Goal: Task Accomplishment & Management: Manage account settings

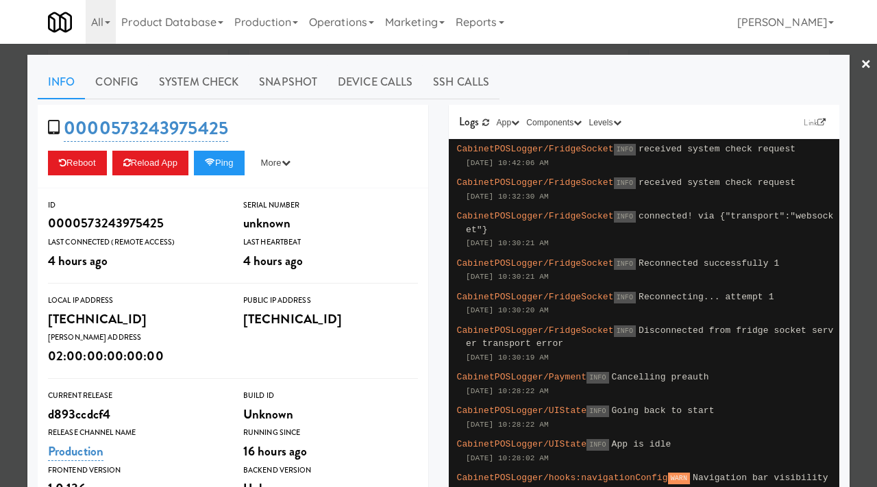
click at [0, 134] on div at bounding box center [438, 243] width 877 height 487
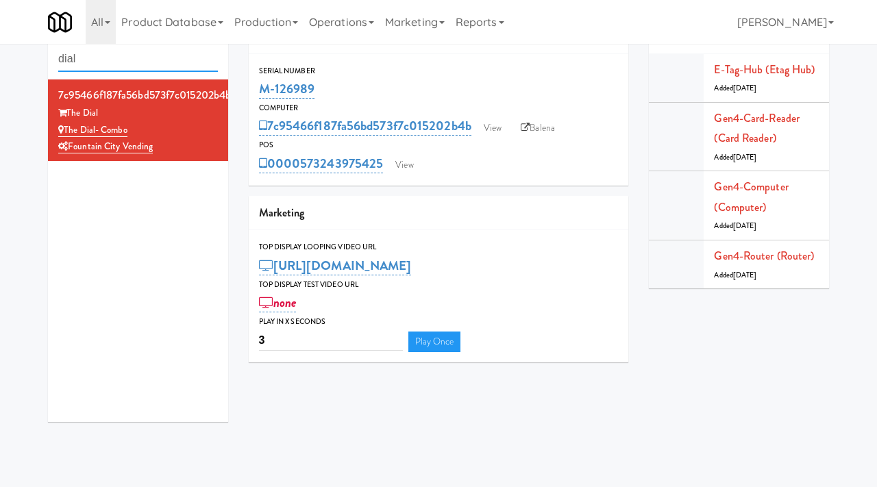
drag, startPoint x: 106, startPoint y: 63, endPoint x: 15, endPoint y: 53, distance: 91.7
click at [15, 53] on div "Cabinets dial 7c95466f187fa56bd573f7c015202b4b The Dial The Dial- Combo Fountai…" at bounding box center [438, 225] width 877 height 413
paste input "M-070977"
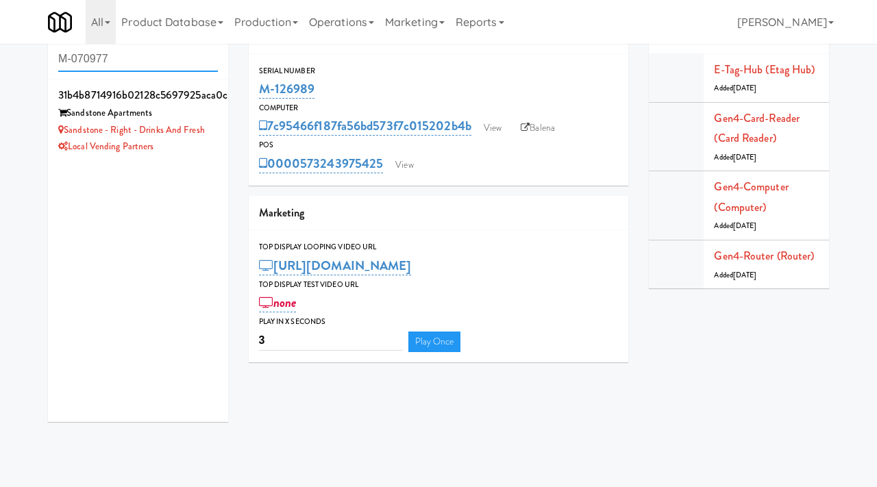
drag, startPoint x: 142, startPoint y: 62, endPoint x: 2, endPoint y: 49, distance: 140.4
click at [2, 49] on div "Cabinets M-070977 31b4b8714916b02128c5697925aca0c8 Sandstone Apartments Sandsto…" at bounding box center [438, 225] width 877 height 413
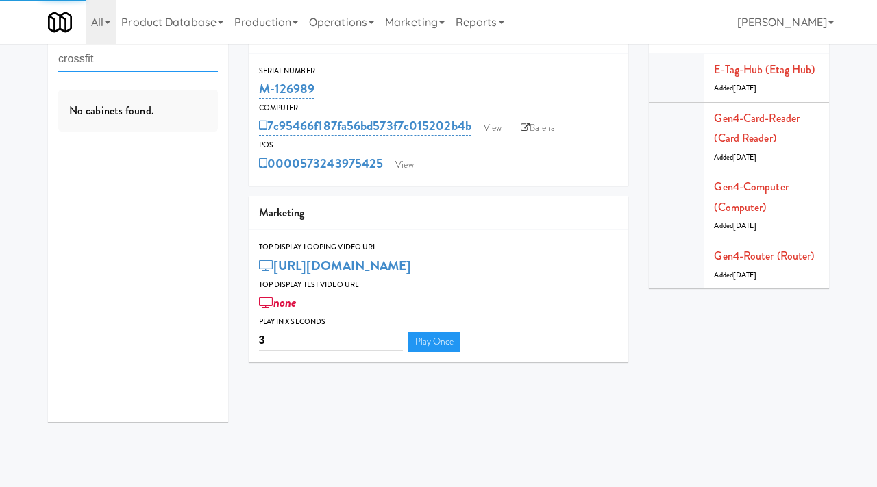
type input "crossfit"
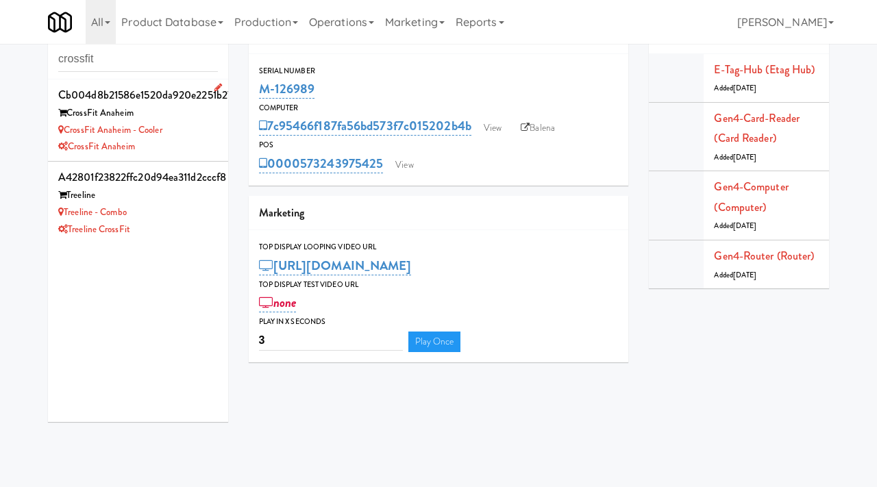
click at [199, 135] on div "CrossFit Anaheim - Cooler" at bounding box center [138, 130] width 160 height 17
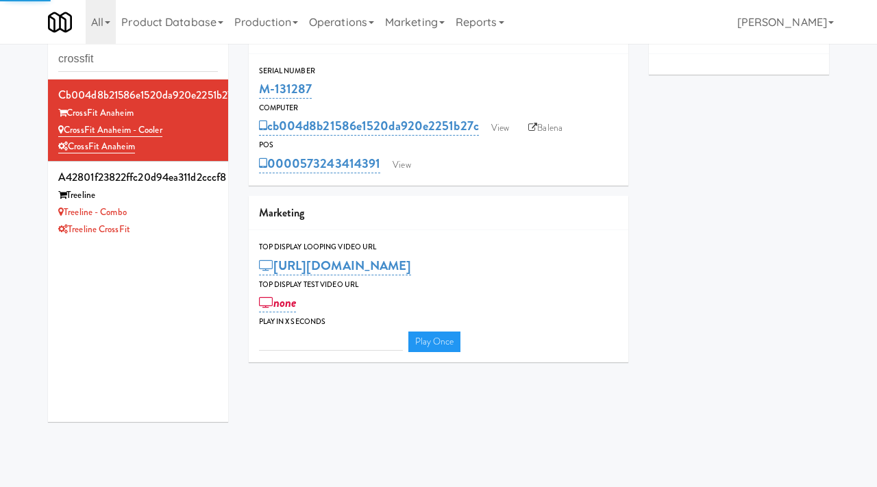
type input "3"
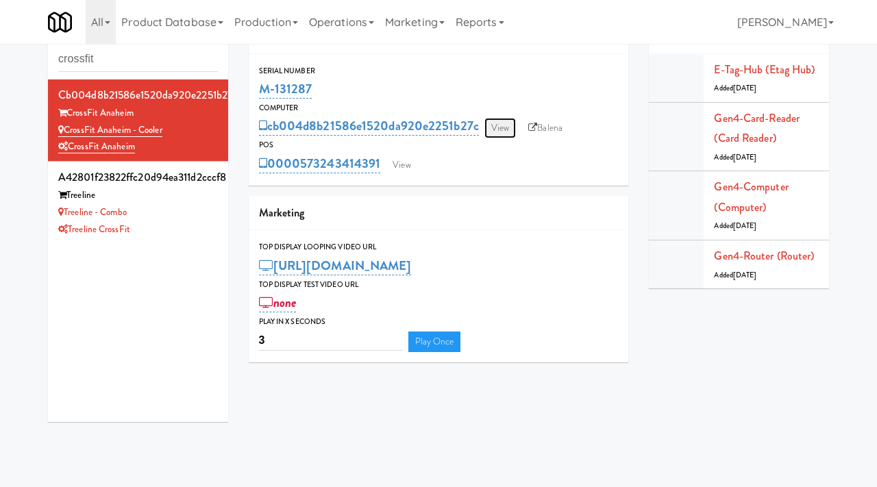
click at [498, 127] on link "View" at bounding box center [501, 128] width 32 height 21
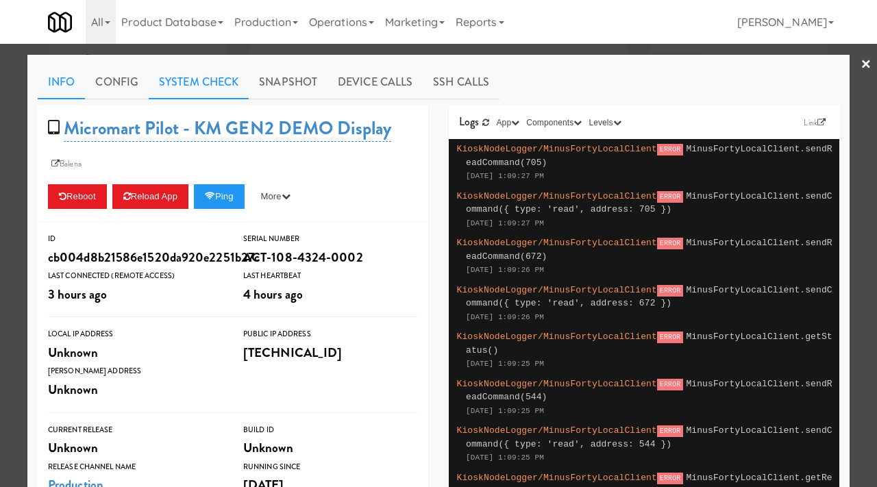
click at [189, 81] on link "System Check" at bounding box center [199, 82] width 100 height 34
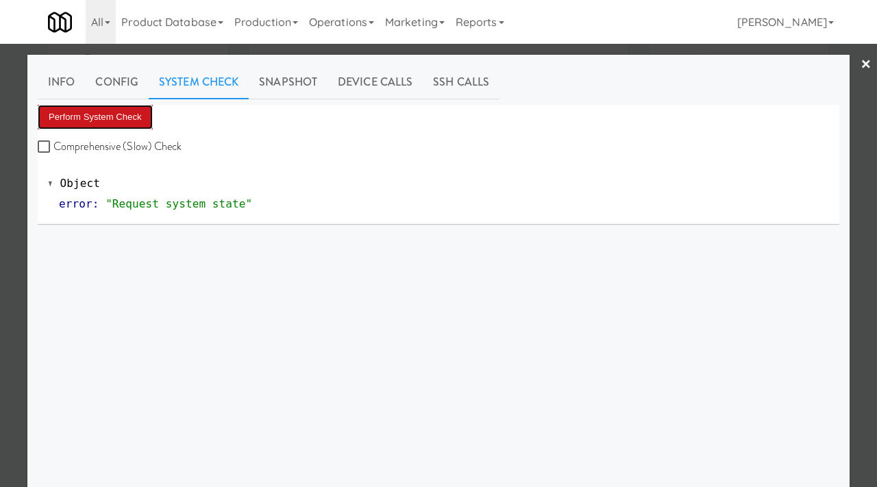
click at [103, 127] on button "Perform System Check" at bounding box center [95, 117] width 115 height 25
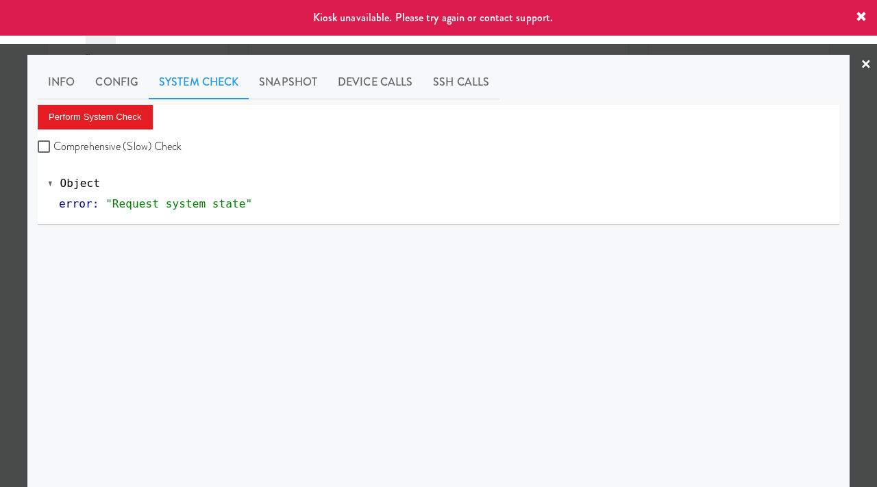
click at [0, 260] on div at bounding box center [438, 243] width 877 height 487
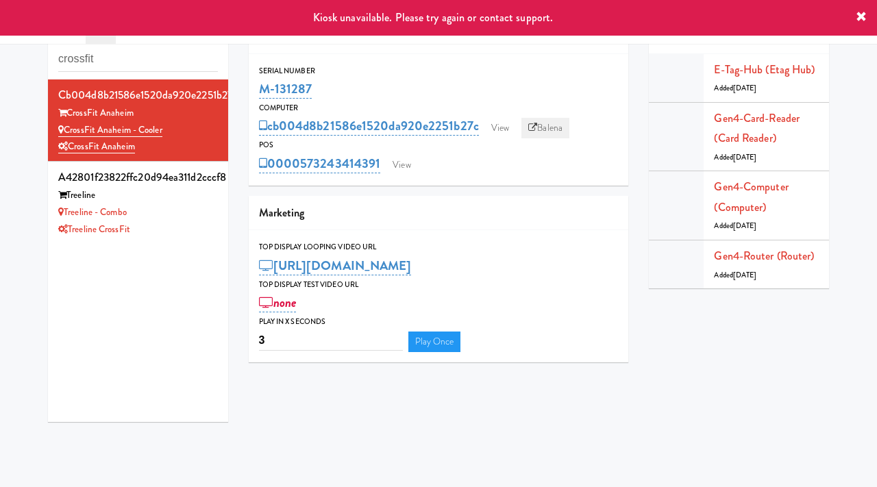
click at [547, 124] on link "Balena" at bounding box center [546, 128] width 48 height 21
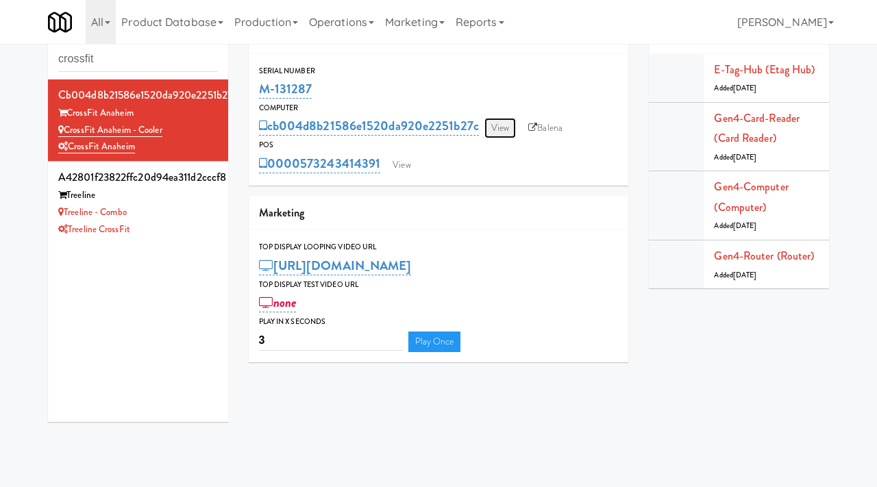
click at [492, 123] on link "View" at bounding box center [501, 128] width 32 height 21
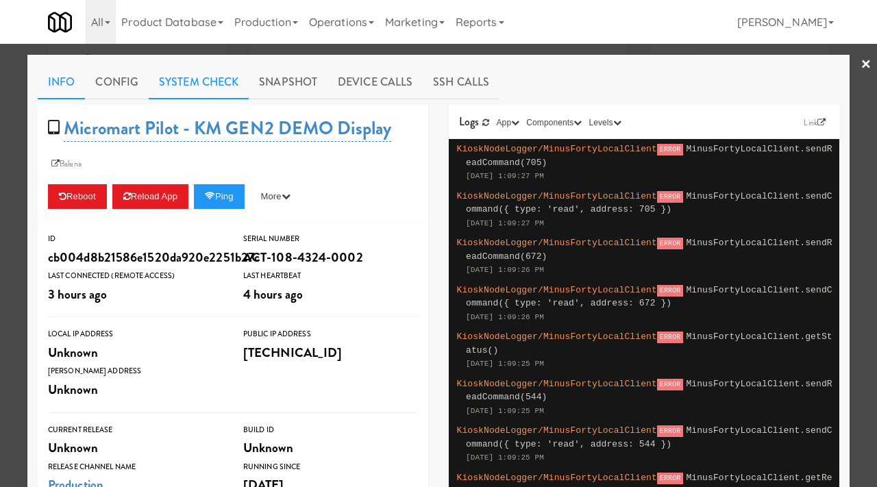
click at [210, 75] on link "System Check" at bounding box center [199, 82] width 100 height 34
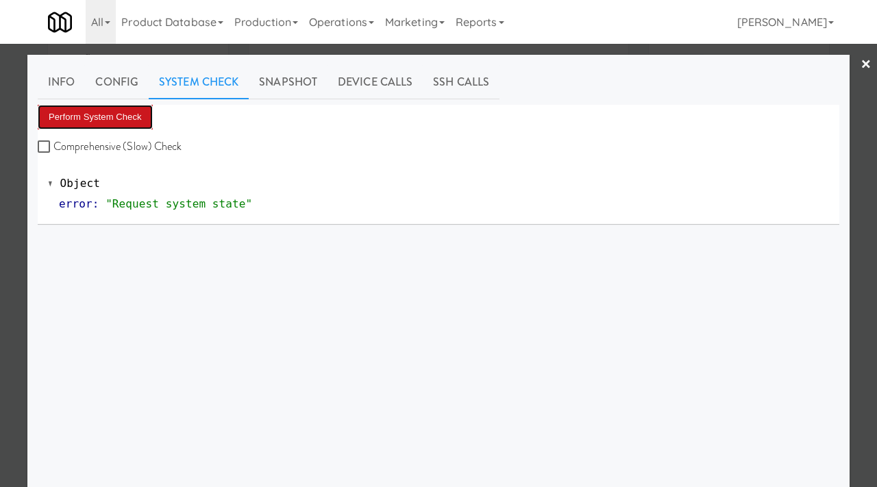
click at [99, 114] on button "Perform System Check" at bounding box center [95, 117] width 115 height 25
click at [132, 110] on button "Perform System Check" at bounding box center [95, 117] width 115 height 25
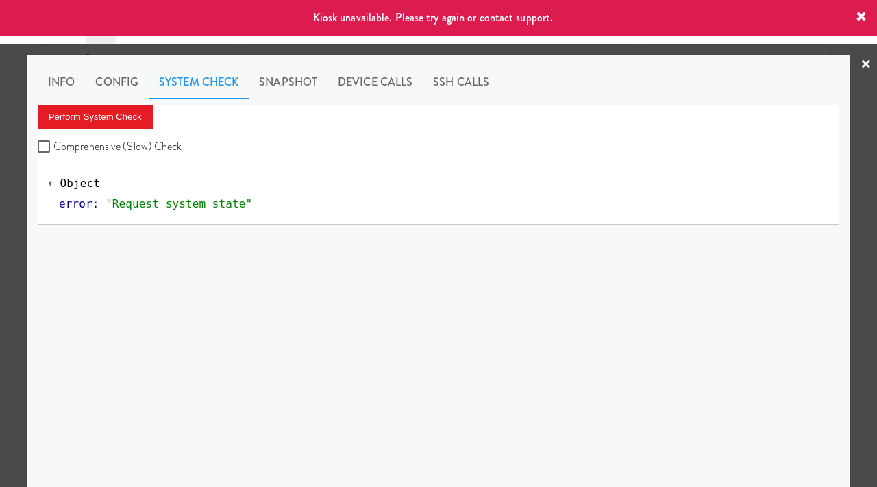
click at [11, 207] on div at bounding box center [438, 243] width 877 height 487
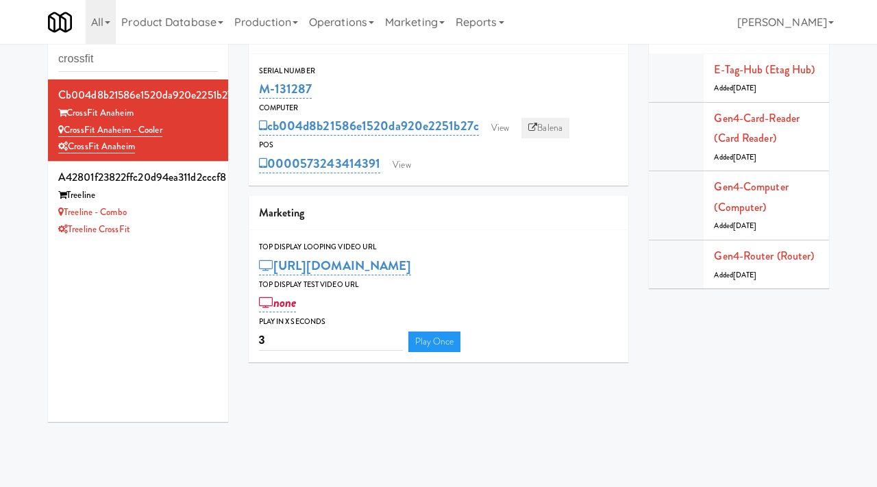
click at [539, 132] on link "Balena" at bounding box center [546, 128] width 48 height 21
drag, startPoint x: 316, startPoint y: 92, endPoint x: 263, endPoint y: 91, distance: 53.5
click at [263, 91] on div "M-131287" at bounding box center [439, 88] width 360 height 23
copy link "M-131287"
click at [509, 137] on link "View" at bounding box center [501, 128] width 32 height 21
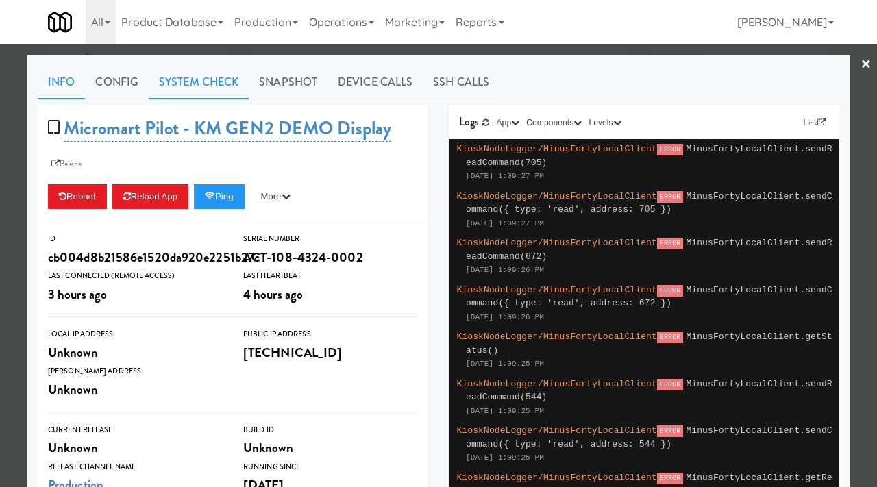
click at [219, 81] on link "System Check" at bounding box center [199, 82] width 100 height 34
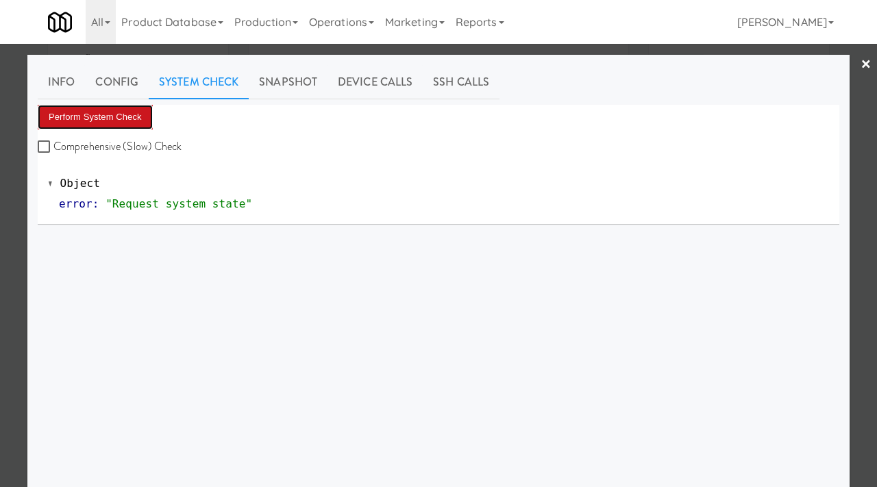
click at [133, 124] on button "Perform System Check" at bounding box center [95, 117] width 115 height 25
click at [14, 125] on div at bounding box center [438, 243] width 877 height 487
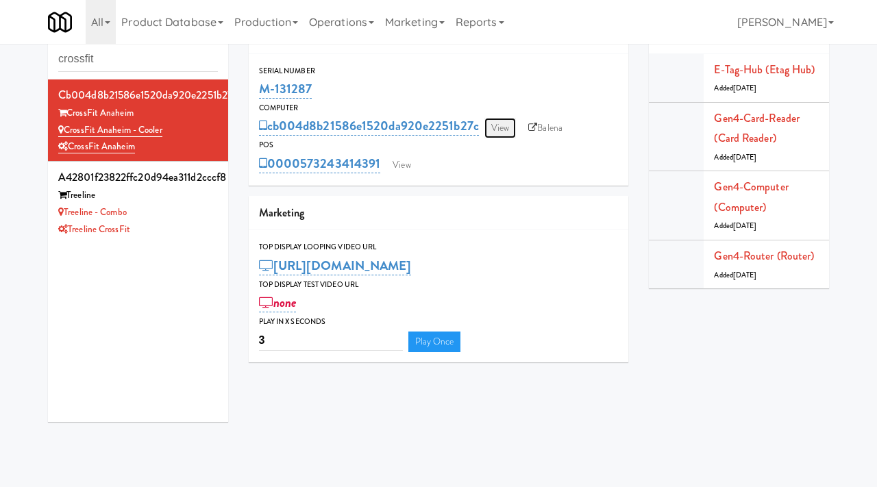
click at [509, 132] on link "View" at bounding box center [501, 128] width 32 height 21
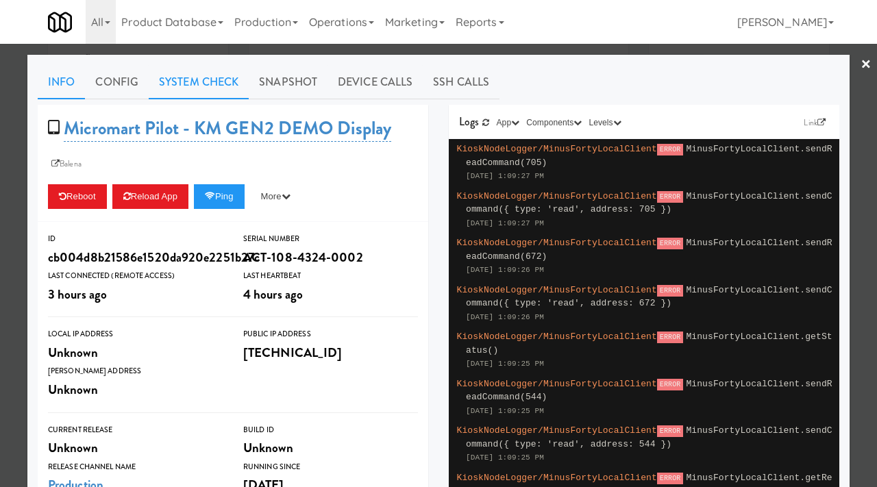
click at [200, 87] on link "System Check" at bounding box center [199, 82] width 100 height 34
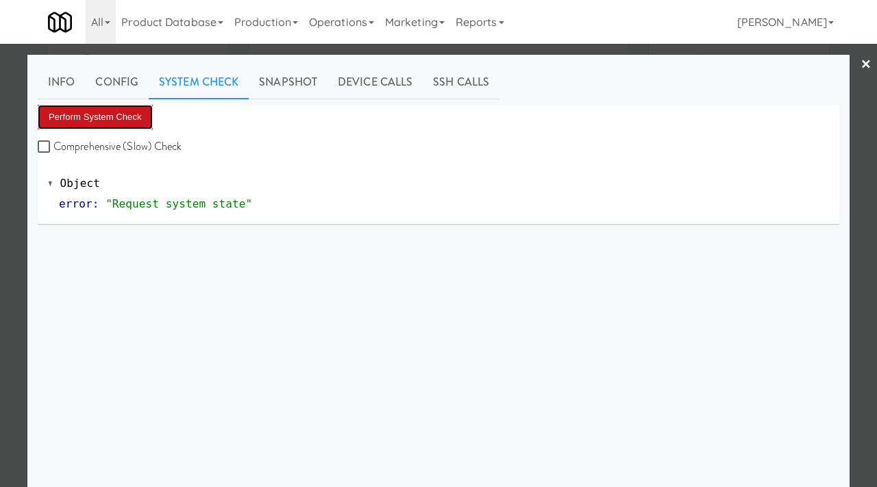
click at [117, 120] on button "Perform System Check" at bounding box center [95, 117] width 115 height 25
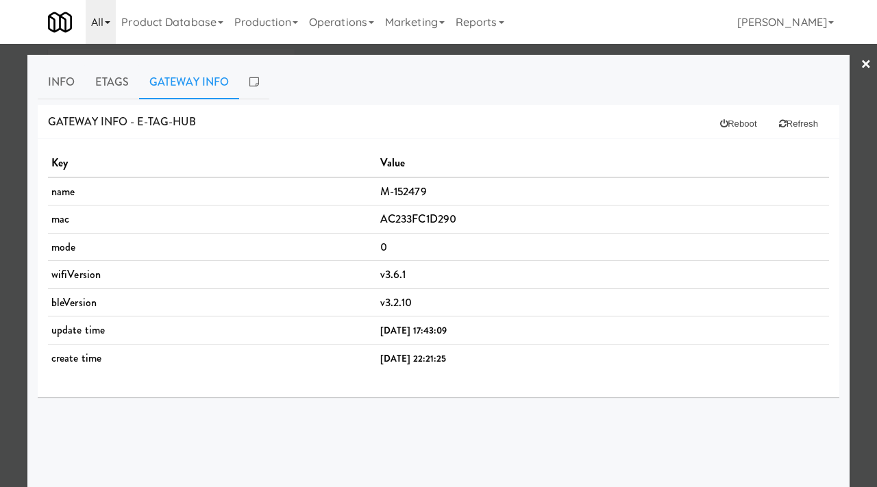
click at [109, 25] on link "All" at bounding box center [101, 22] width 30 height 44
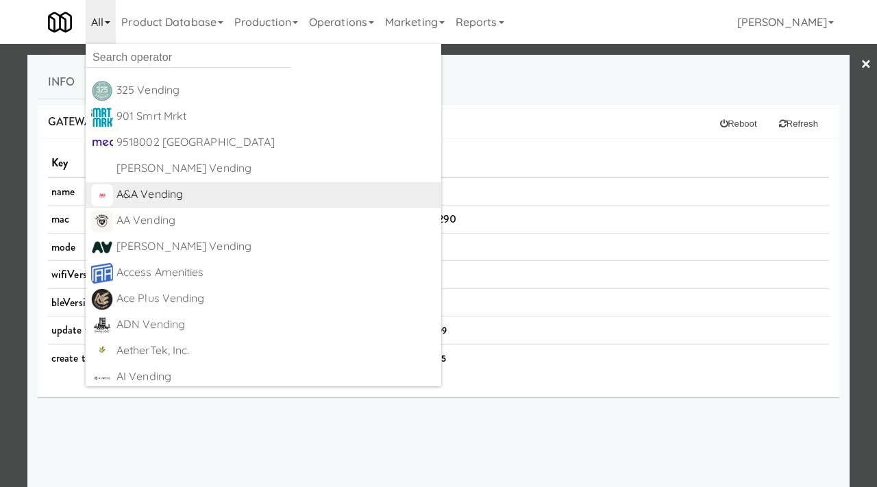
click at [153, 186] on div "A&A Vending" at bounding box center [276, 194] width 319 height 21
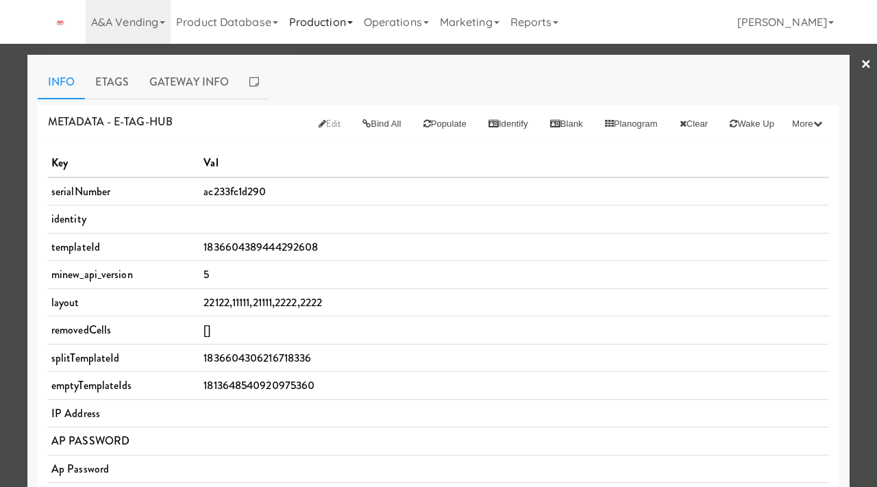
click at [324, 13] on link "Production" at bounding box center [321, 22] width 75 height 44
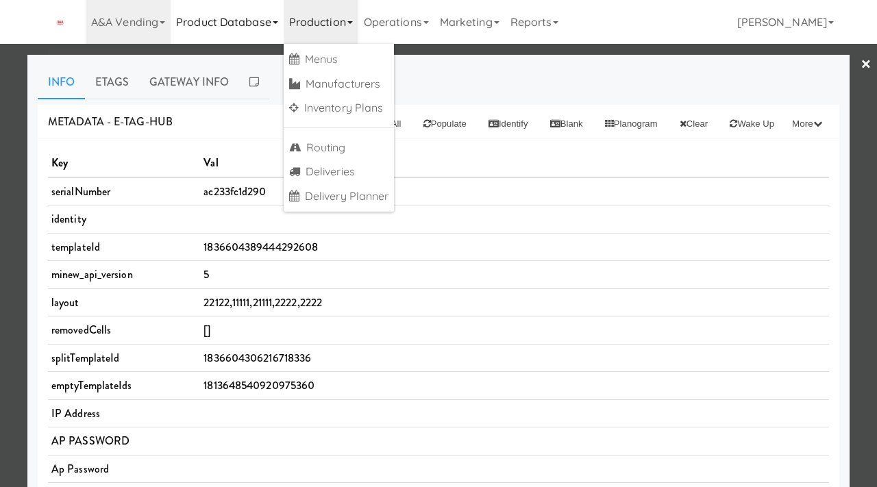
click at [221, 25] on link "Product Database" at bounding box center [227, 22] width 113 height 44
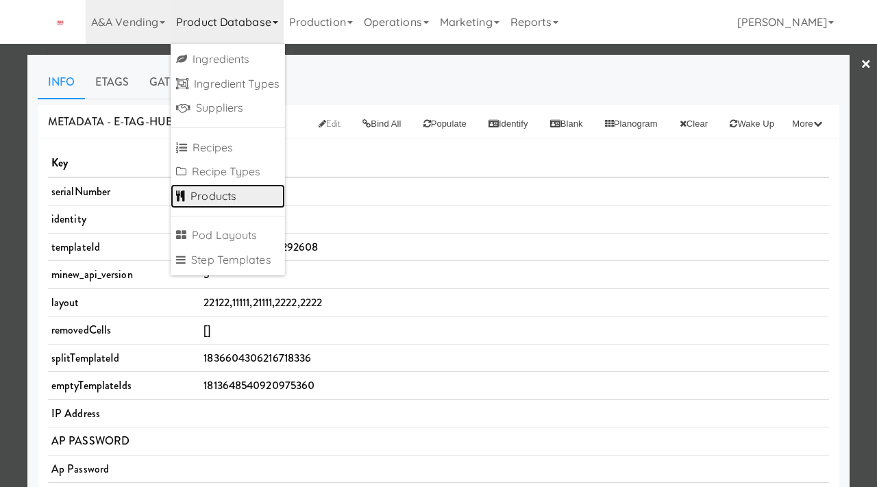
click at [208, 199] on link "Products" at bounding box center [228, 196] width 114 height 25
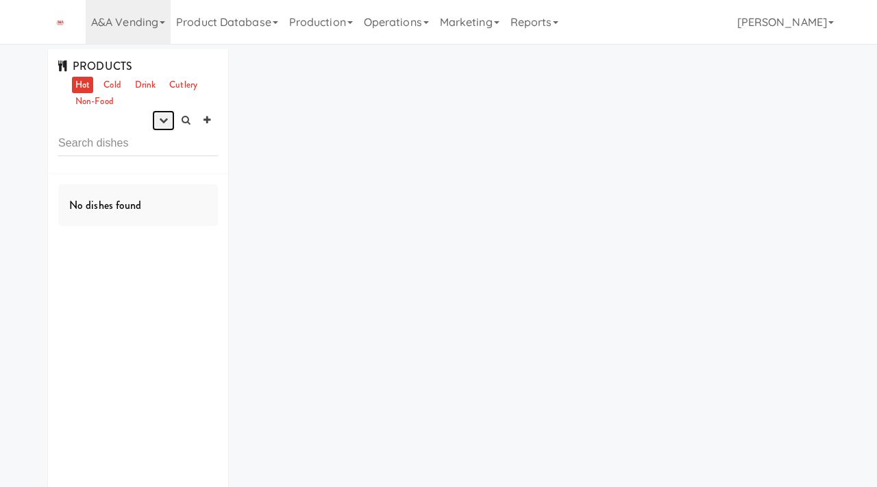
click at [159, 118] on icon "button" at bounding box center [163, 120] width 9 height 9
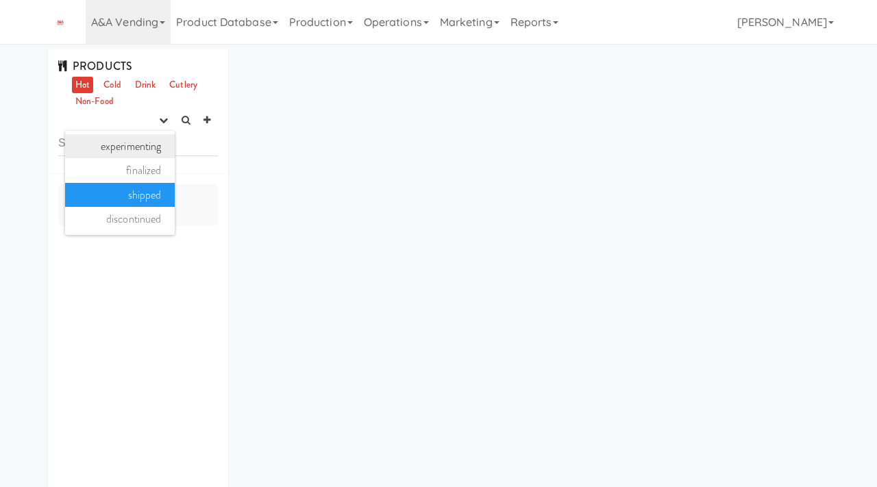
click at [143, 145] on link "experimenting" at bounding box center [120, 146] width 110 height 25
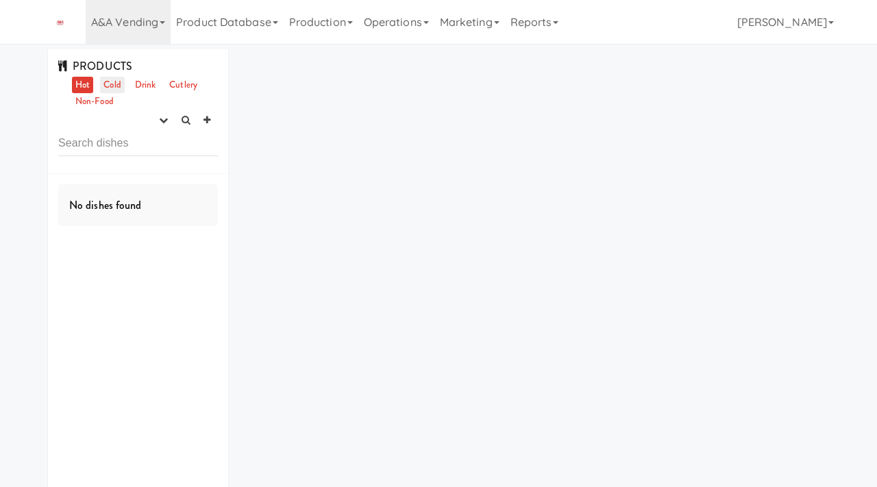
click at [117, 83] on link "Cold" at bounding box center [112, 85] width 24 height 17
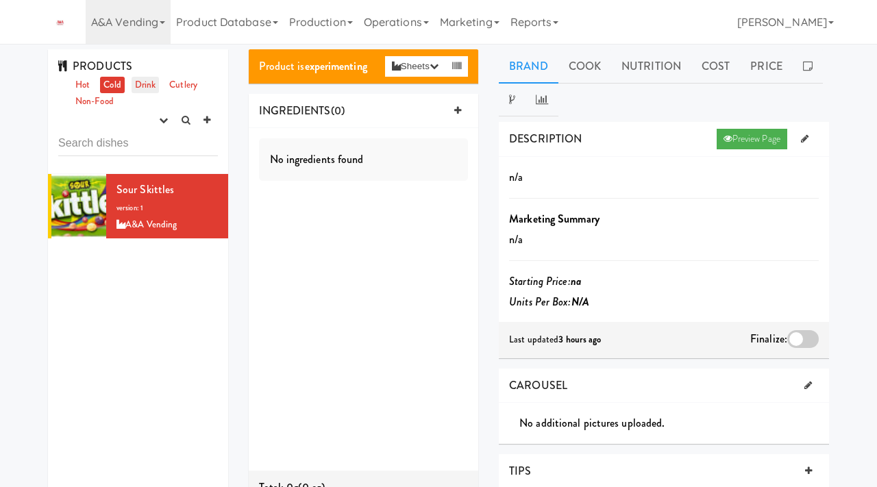
click at [148, 86] on link "Drink" at bounding box center [146, 85] width 28 height 17
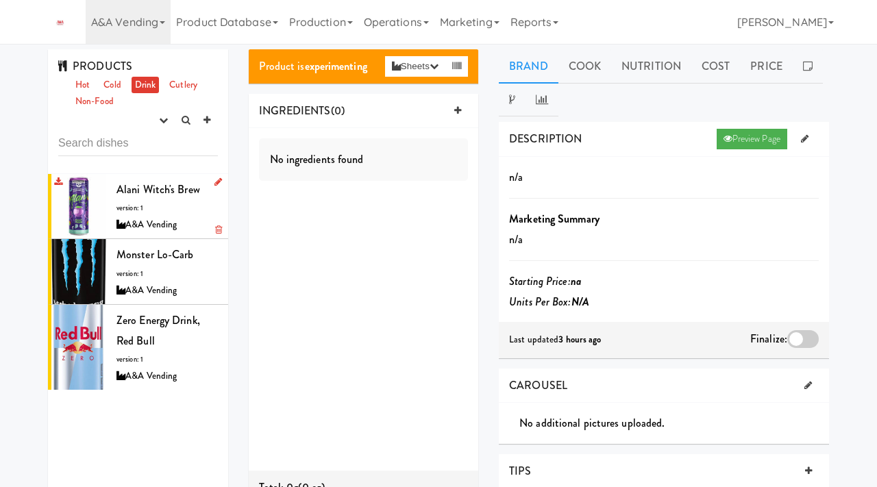
click at [165, 206] on div "Alani Witch's Brew version: 1 A&A Vending" at bounding box center [167, 207] width 101 height 54
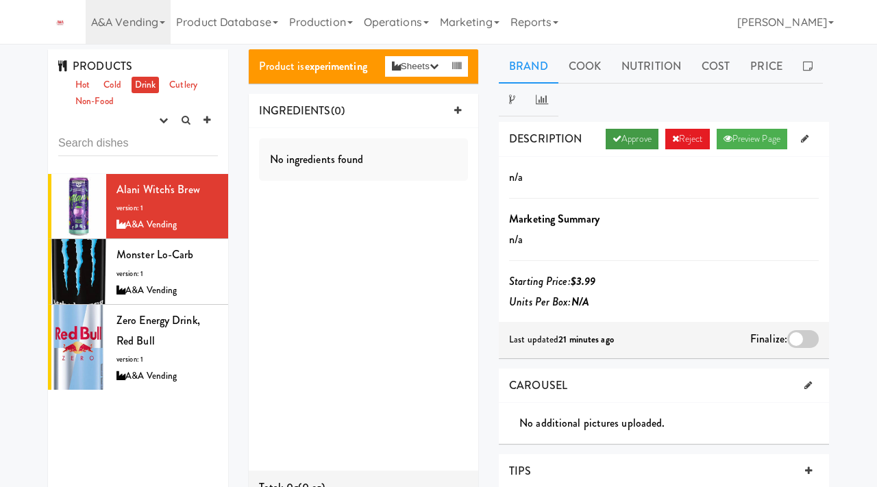
click at [632, 138] on link "Approve" at bounding box center [632, 139] width 53 height 21
click at [793, 344] on div at bounding box center [804, 339] width 32 height 18
click at [0, 0] on input "checkbox" at bounding box center [0, 0] width 0 height 0
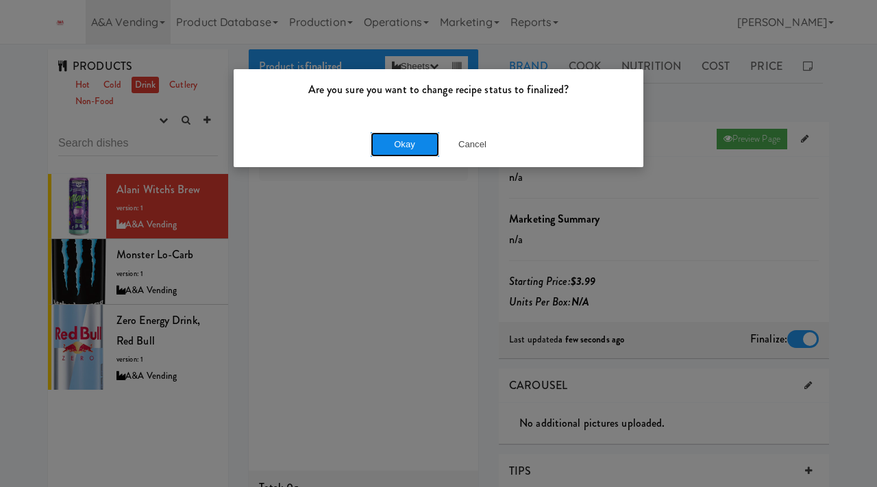
click at [405, 141] on button "Okay" at bounding box center [405, 144] width 69 height 25
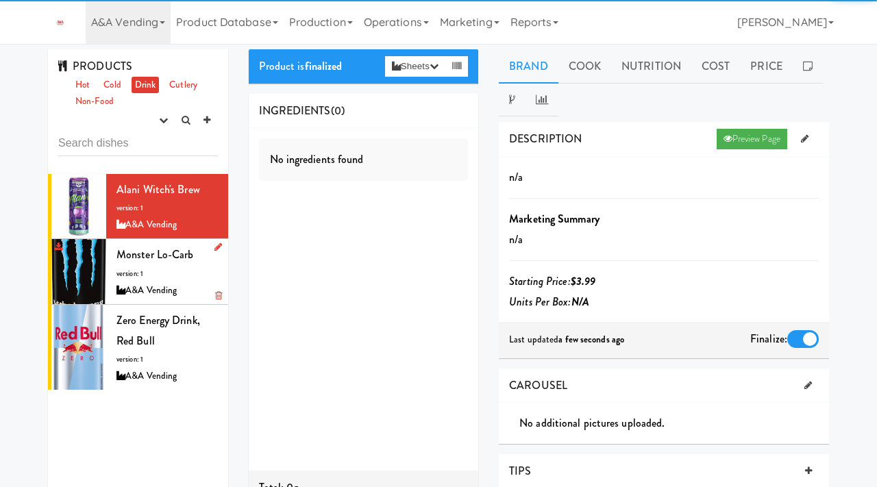
click at [149, 274] on div "Monster Lo-Carb version: 1 A&A Vending" at bounding box center [167, 272] width 101 height 54
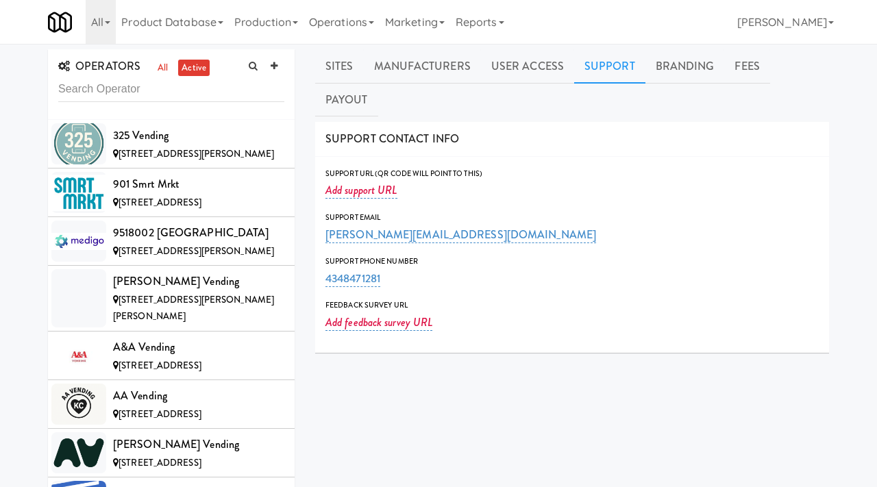
scroll to position [6891, 0]
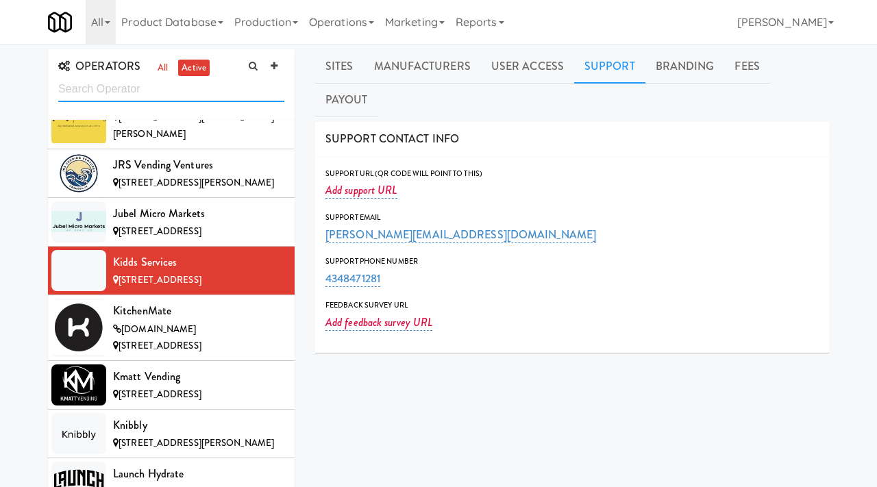
click at [147, 85] on input "text" at bounding box center [171, 89] width 226 height 25
click at [131, 88] on input "text" at bounding box center [171, 89] width 226 height 25
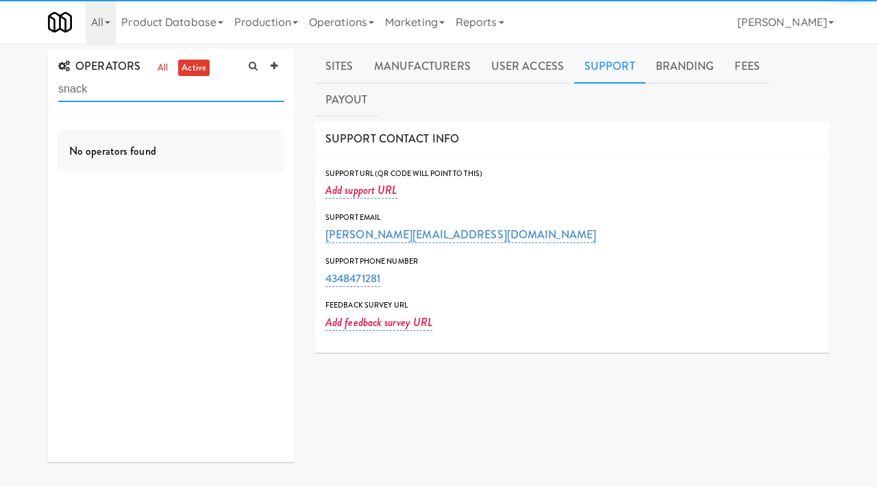
scroll to position [0, 0]
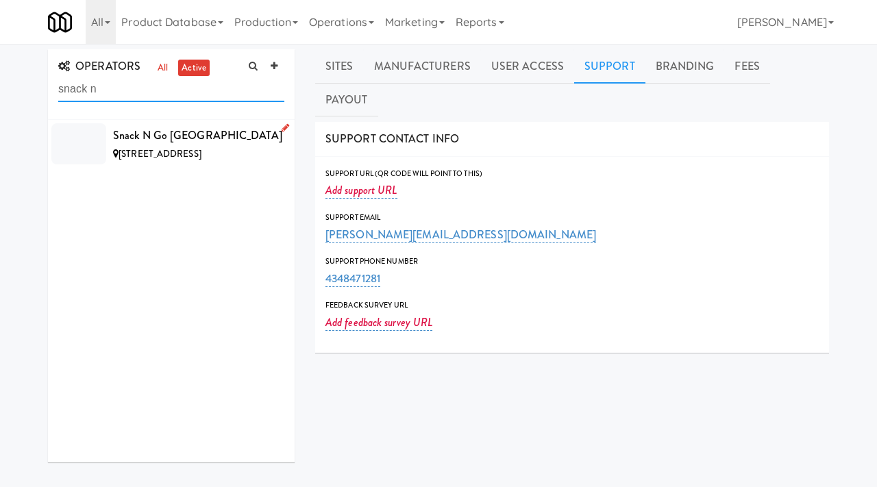
type input "snack n"
click at [160, 132] on div "Snack n Go [GEOGRAPHIC_DATA]" at bounding box center [198, 135] width 171 height 21
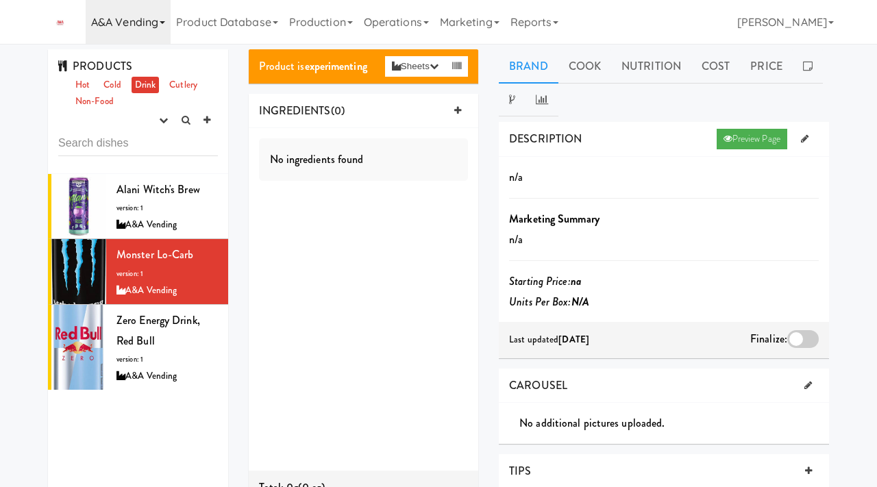
click at [124, 18] on link "A&A Vending" at bounding box center [128, 22] width 85 height 44
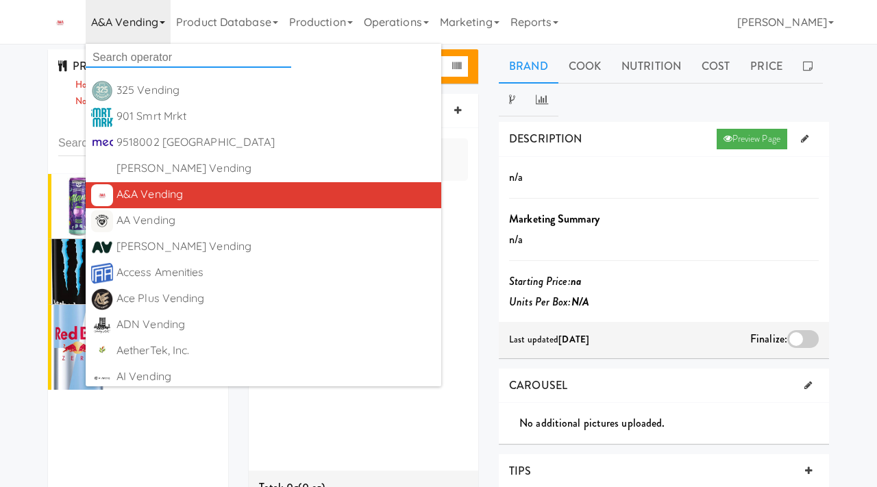
click at [133, 61] on input "text" at bounding box center [189, 57] width 206 height 21
type input "brown bear"
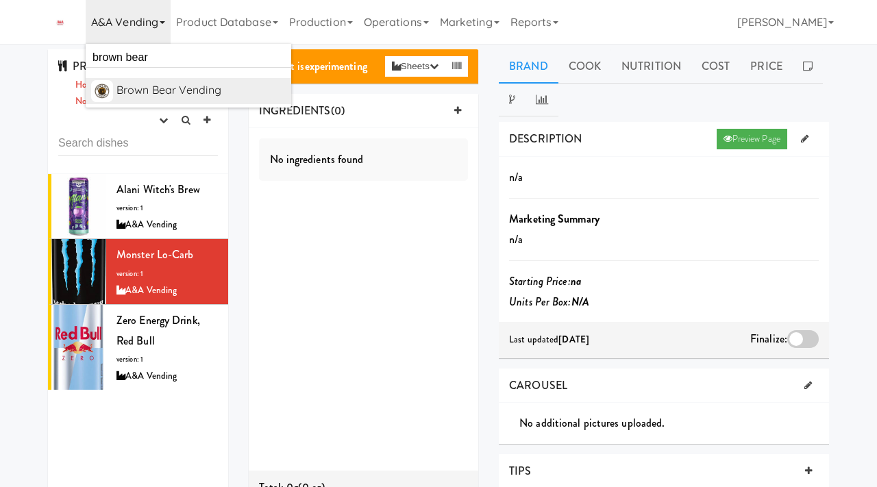
click at [143, 90] on div "Brown Bear Vending" at bounding box center [201, 90] width 169 height 21
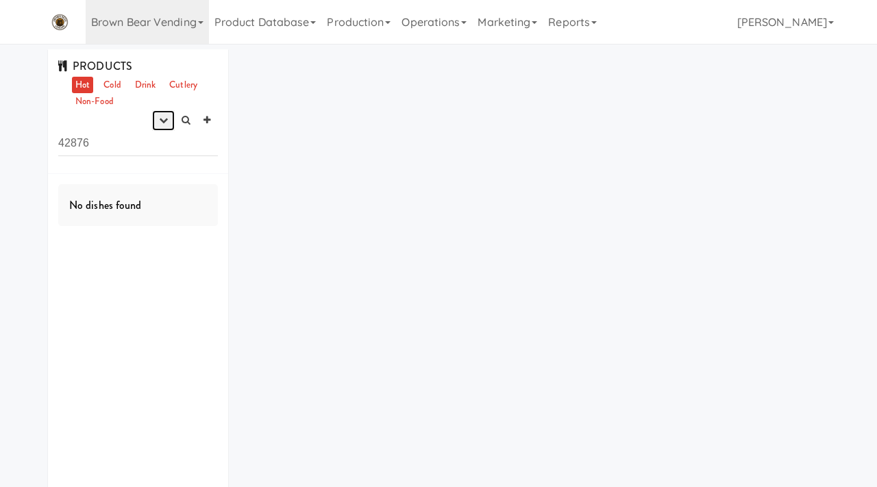
click at [159, 112] on button "button" at bounding box center [163, 120] width 23 height 21
click at [110, 117] on div "PRODUCTS Hot Cold Drink Cutlery Non-Food experimenting finalized shipped discon…" at bounding box center [138, 111] width 180 height 125
drag, startPoint x: 104, startPoint y: 151, endPoint x: 42, endPoint y: 143, distance: 63.0
click at [42, 143] on div "PRODUCTS Hot Cold Drink Cutlery Non-Food experimenting finalized shipped discon…" at bounding box center [138, 288] width 201 height 478
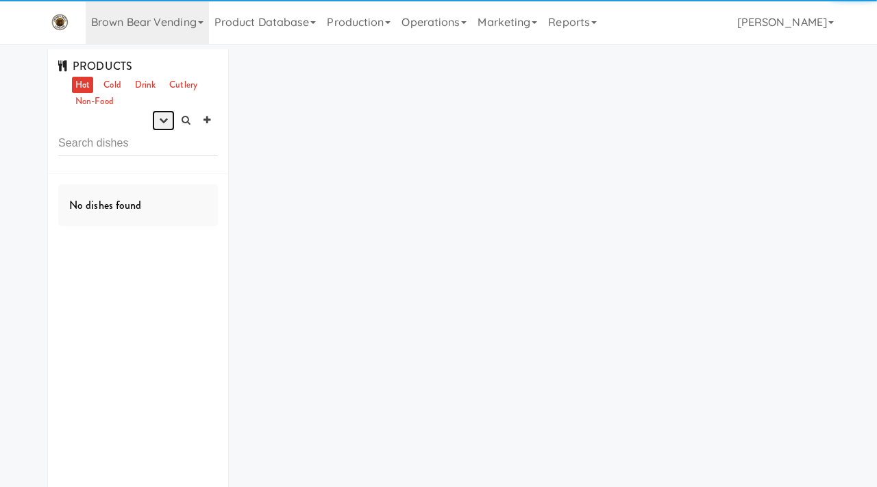
click at [164, 121] on icon "button" at bounding box center [163, 120] width 9 height 9
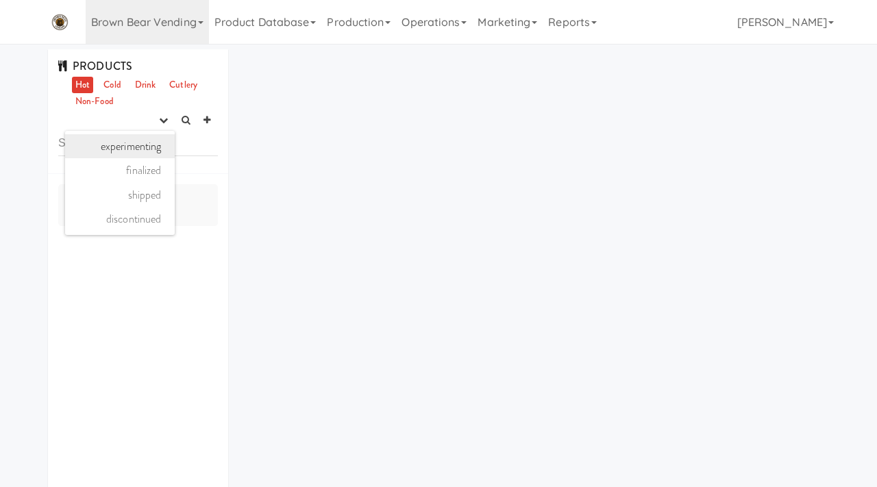
click at [146, 145] on link "experimenting" at bounding box center [120, 146] width 110 height 25
click at [106, 80] on link "Cold" at bounding box center [112, 85] width 24 height 17
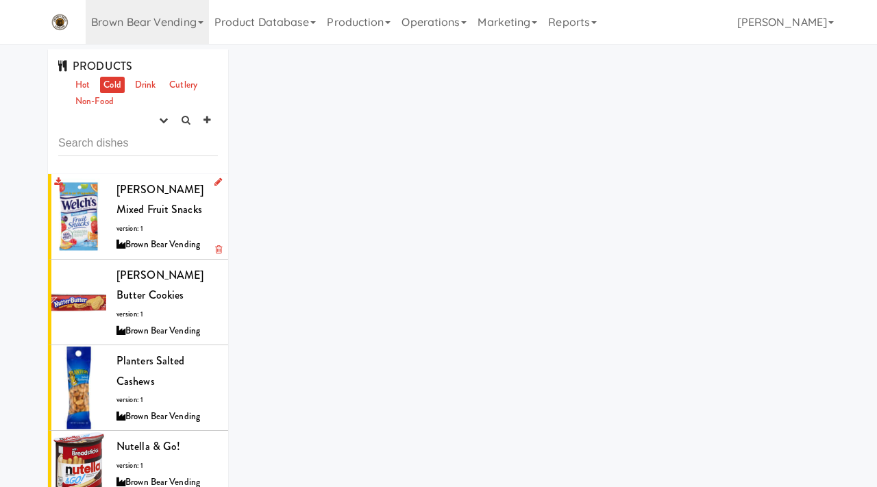
click at [148, 223] on div "Welch's Mixed Fruit Snacks version: 1 Brown Bear Vending" at bounding box center [167, 217] width 101 height 74
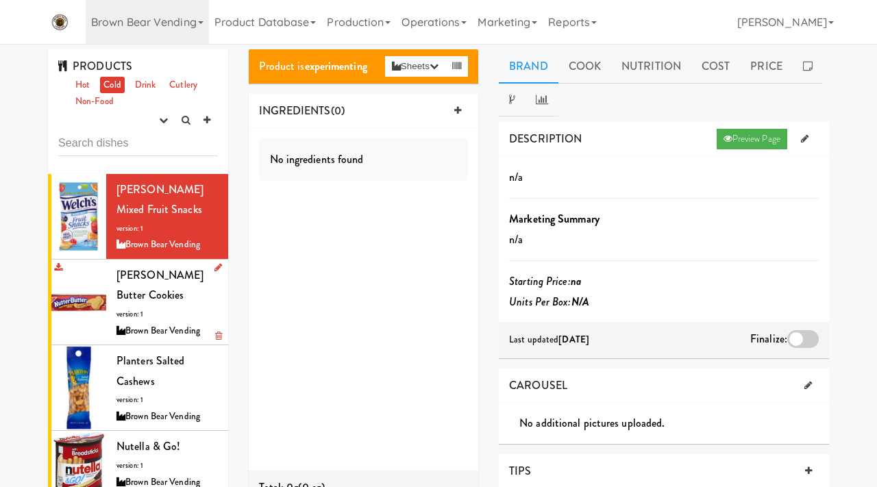
click at [143, 309] on span "version: 1" at bounding box center [130, 314] width 27 height 10
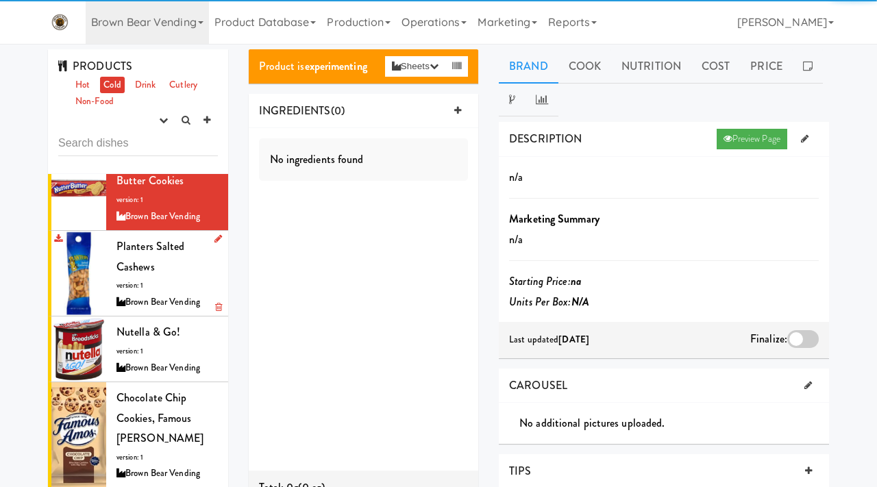
click at [137, 280] on span "version: 1" at bounding box center [130, 285] width 27 height 10
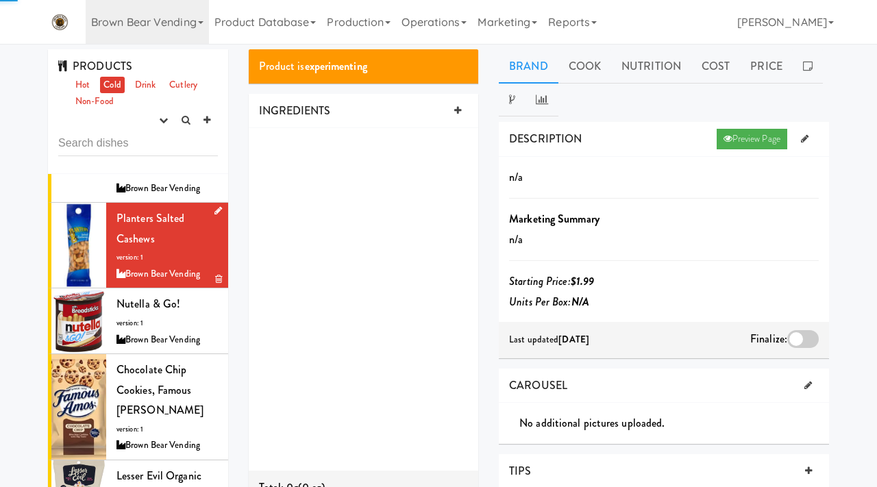
scroll to position [145, 0]
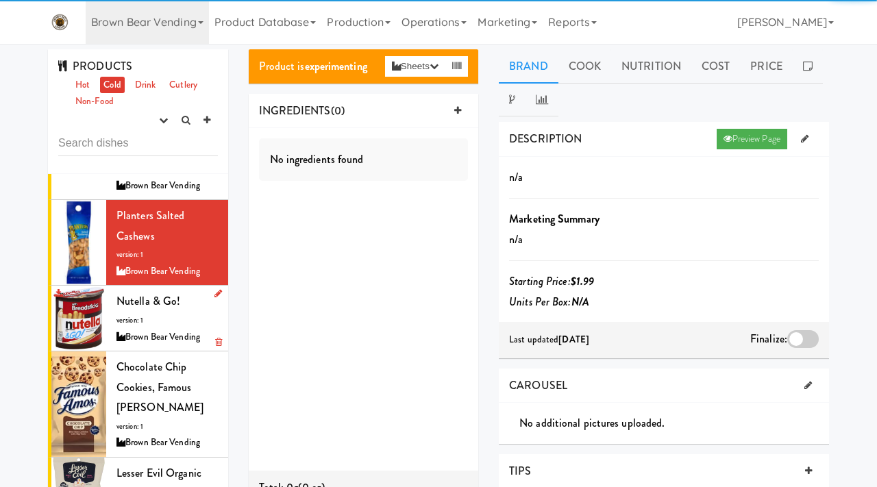
click at [133, 293] on span "Nutella & Go!" at bounding box center [149, 301] width 64 height 16
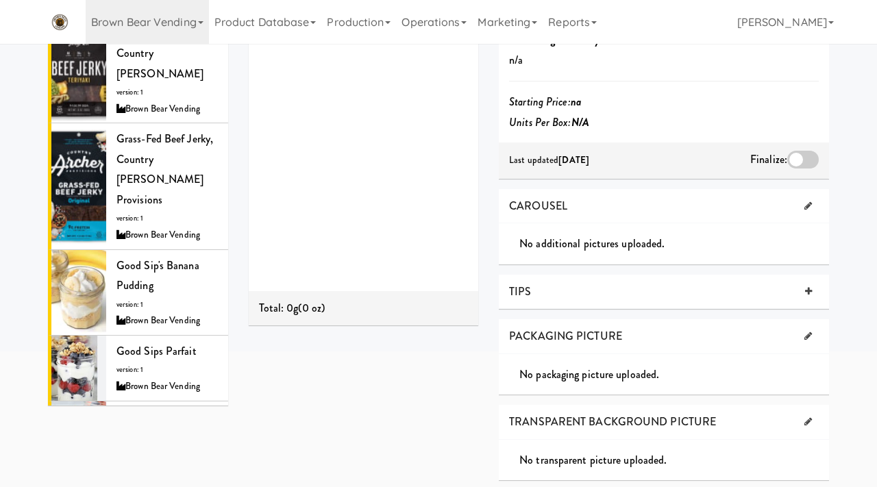
scroll to position [2601, 0]
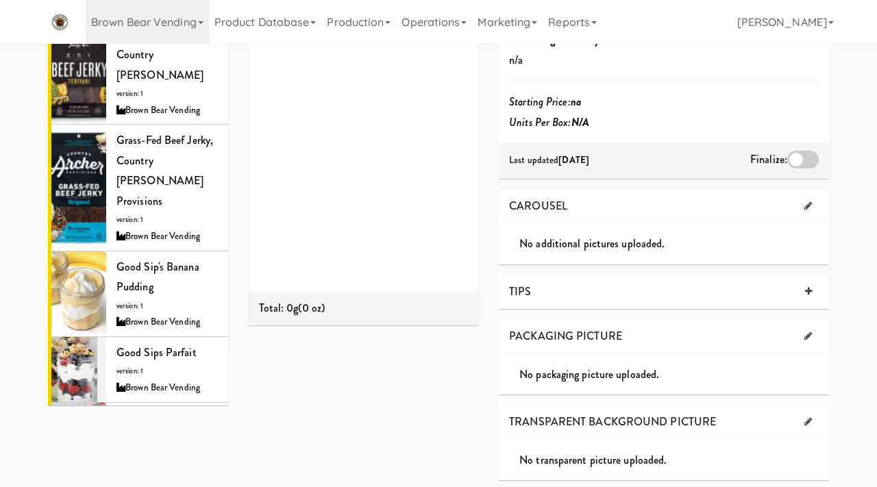
click at [140, 411] on span "Good Sips Chai Pudding" at bounding box center [152, 429] width 70 height 36
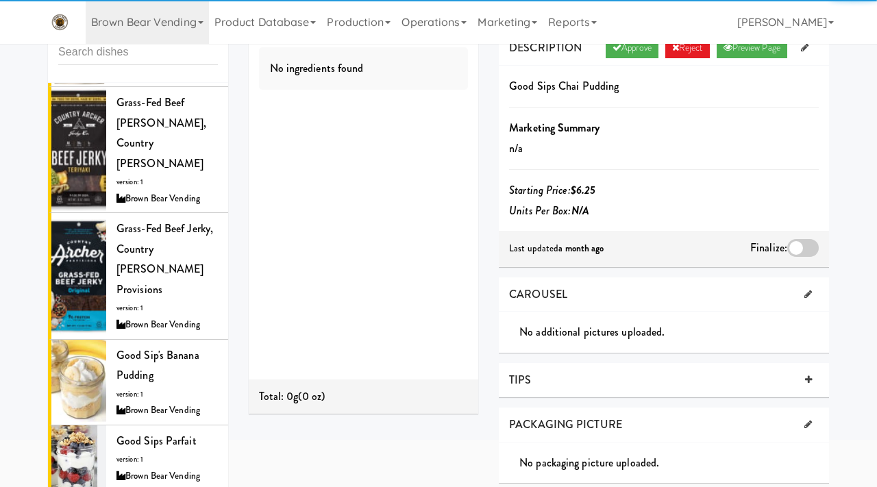
scroll to position [82, 0]
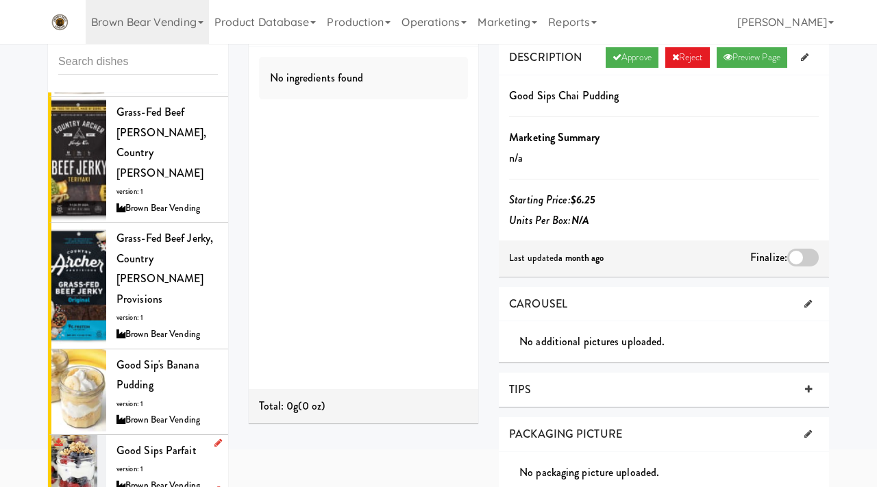
click at [139, 478] on div "Brown Bear Vending" at bounding box center [167, 486] width 101 height 17
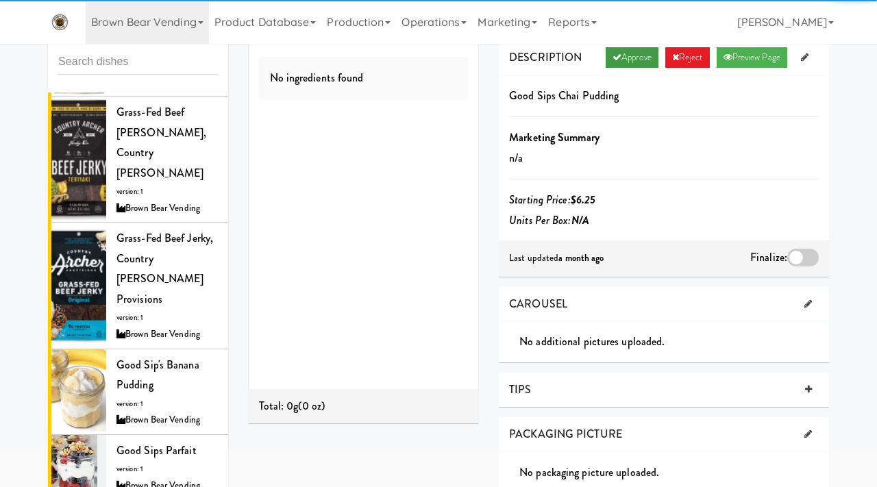
click at [633, 64] on link "Approve" at bounding box center [632, 57] width 53 height 21
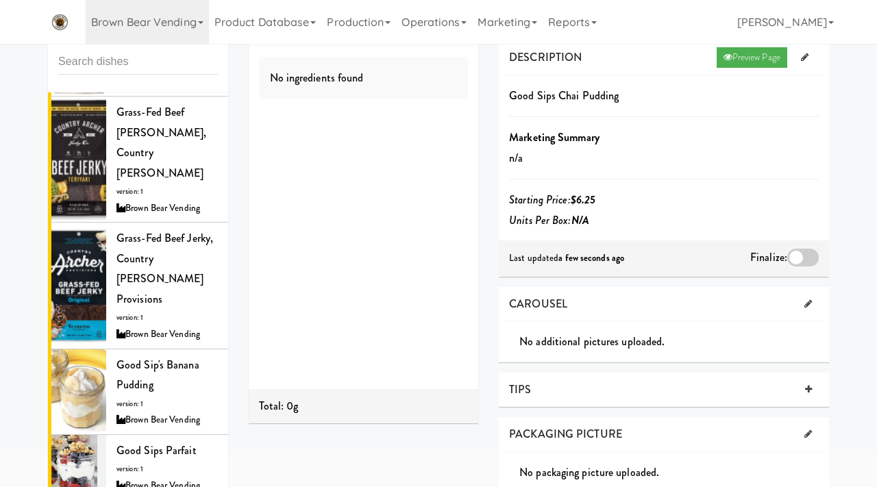
click at [809, 252] on div at bounding box center [804, 258] width 32 height 18
click at [0, 0] on input "checkbox" at bounding box center [0, 0] width 0 height 0
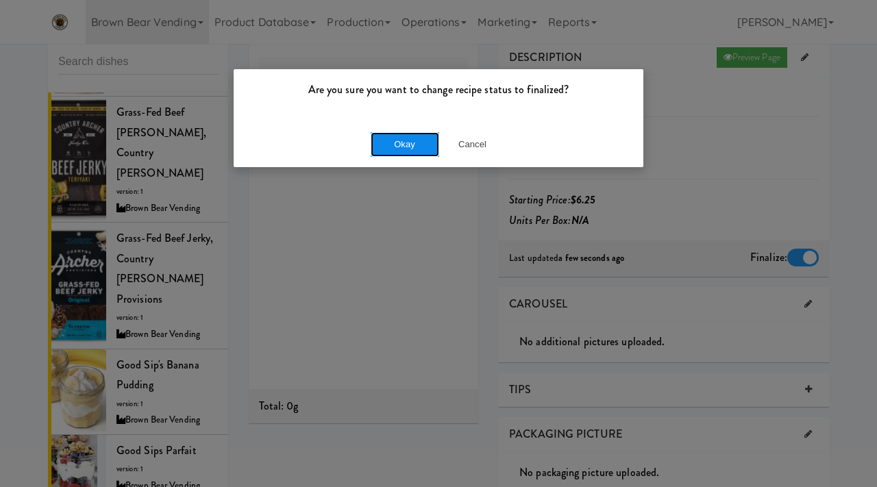
click at [412, 136] on button "Okay" at bounding box center [405, 144] width 69 height 25
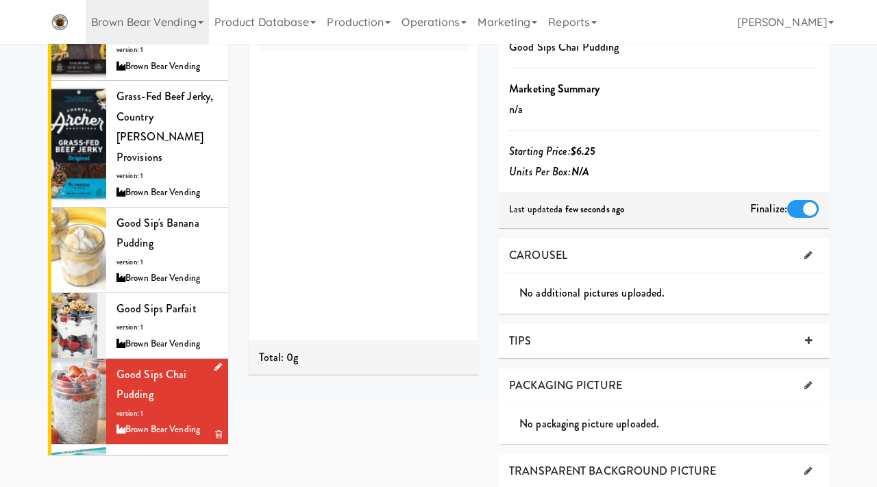
scroll to position [138, 0]
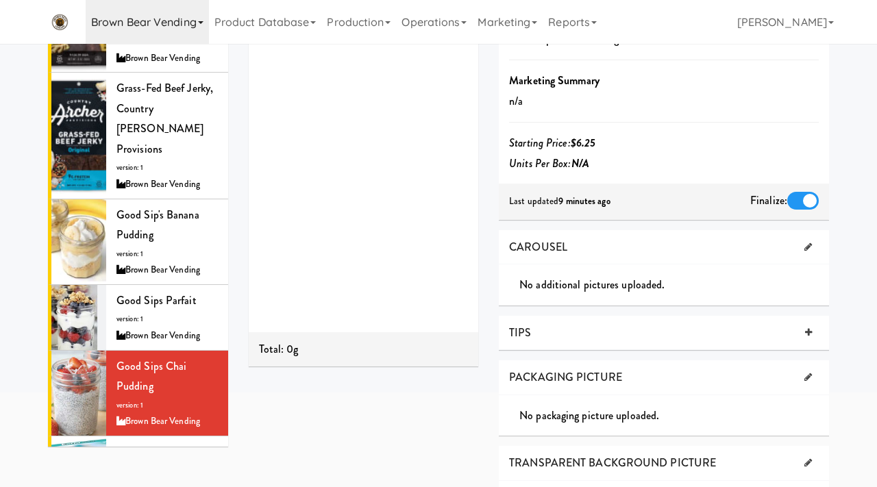
click at [202, 21] on link "Brown Bear Vending" at bounding box center [147, 22] width 123 height 44
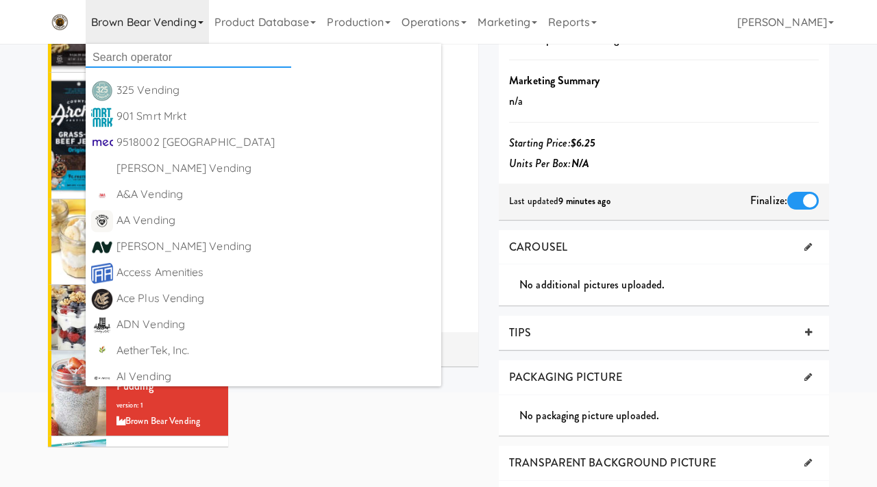
click at [150, 63] on input "text" at bounding box center [189, 57] width 206 height 21
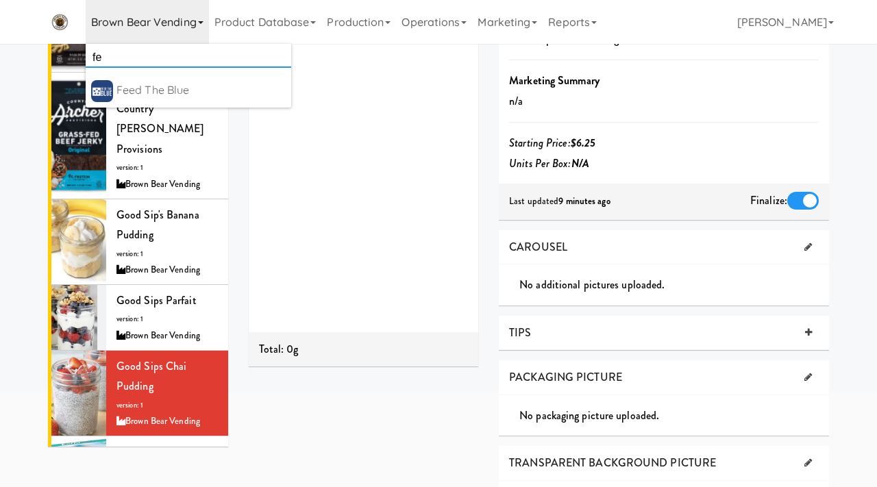
type input "f"
type input "tiny"
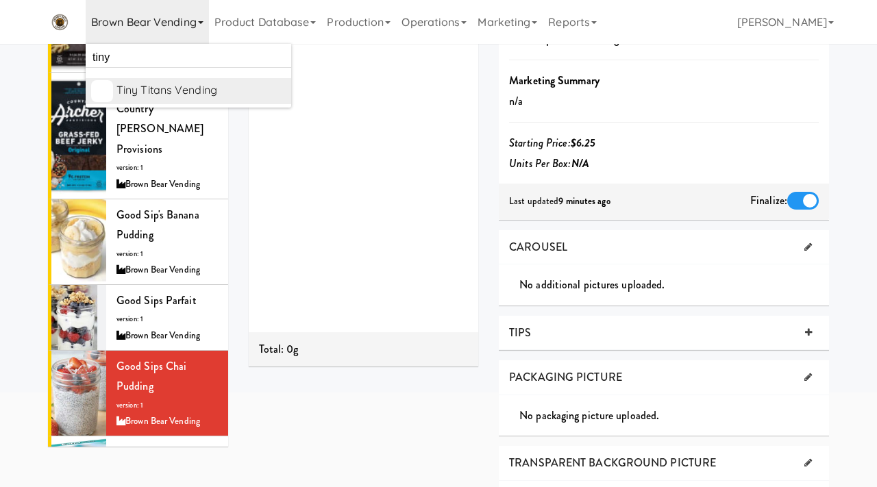
click at [167, 99] on div "Tiny Titans Vending" at bounding box center [201, 90] width 169 height 21
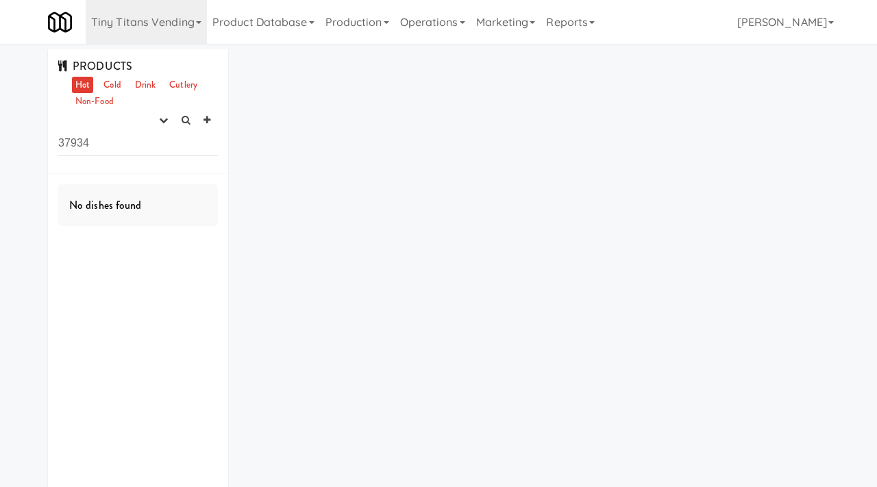
drag, startPoint x: 107, startPoint y: 156, endPoint x: 43, endPoint y: 149, distance: 64.1
click at [43, 149] on div "PRODUCTS Hot Cold Drink Cutlery Non-Food experimenting finalized shipped discon…" at bounding box center [138, 288] width 201 height 478
click at [514, 25] on link "Marketing" at bounding box center [506, 22] width 71 height 44
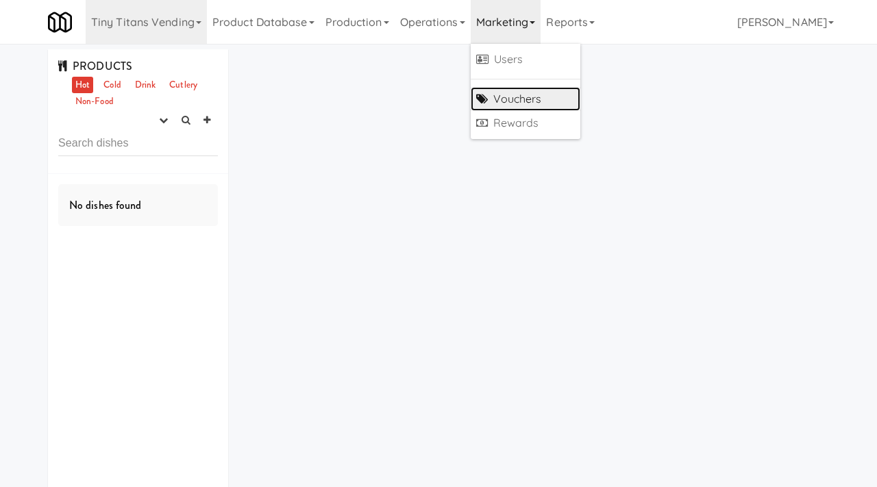
click at [515, 101] on link "Vouchers" at bounding box center [526, 99] width 110 height 25
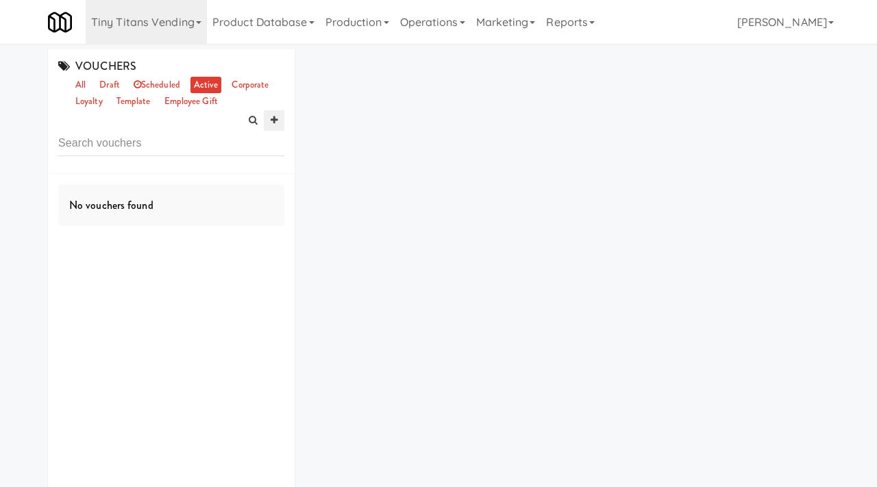
click at [279, 122] on link at bounding box center [274, 120] width 21 height 21
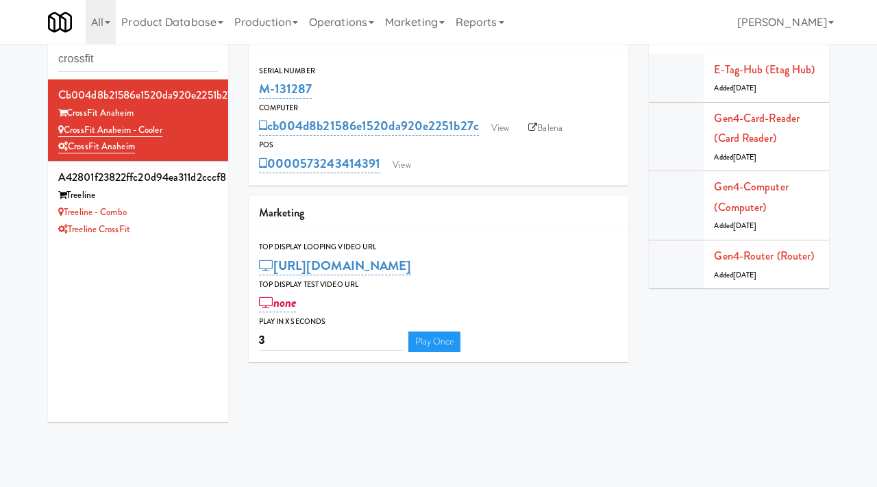
scroll to position [30, 0]
drag, startPoint x: 127, startPoint y: 66, endPoint x: 25, endPoint y: 54, distance: 102.1
click at [25, 54] on div "Cabinets crossfit cb004d8b21586e1520da920e2251b27c CrossFit Anaheim CrossFit [G…" at bounding box center [438, 225] width 877 height 413
type input "hatch"
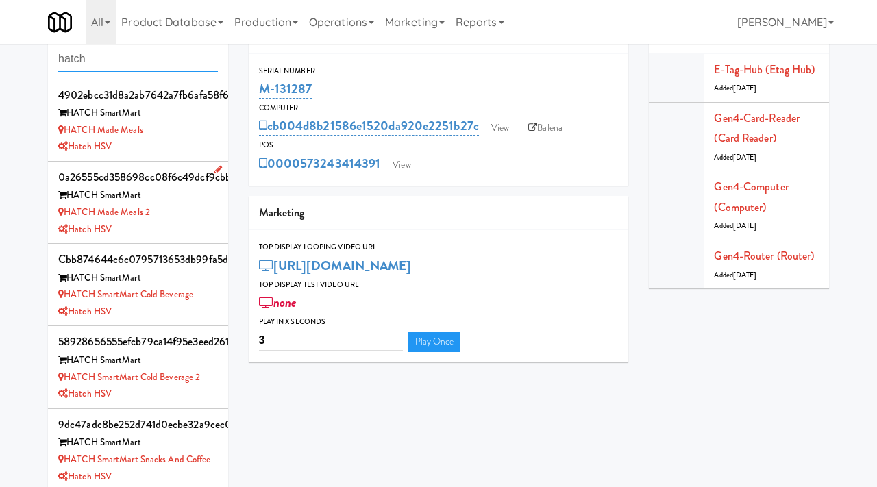
scroll to position [1, 0]
click at [208, 300] on div "HATCH SmartMart Cold Beverage" at bounding box center [138, 294] width 160 height 17
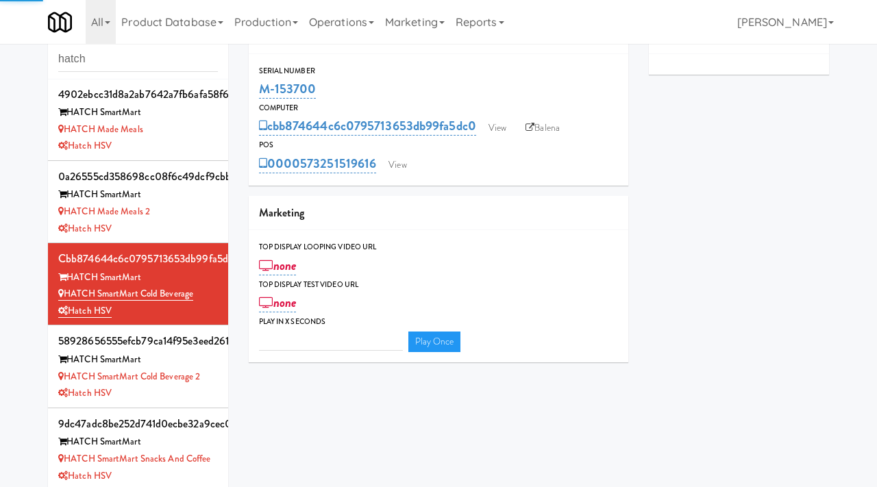
type input "3"
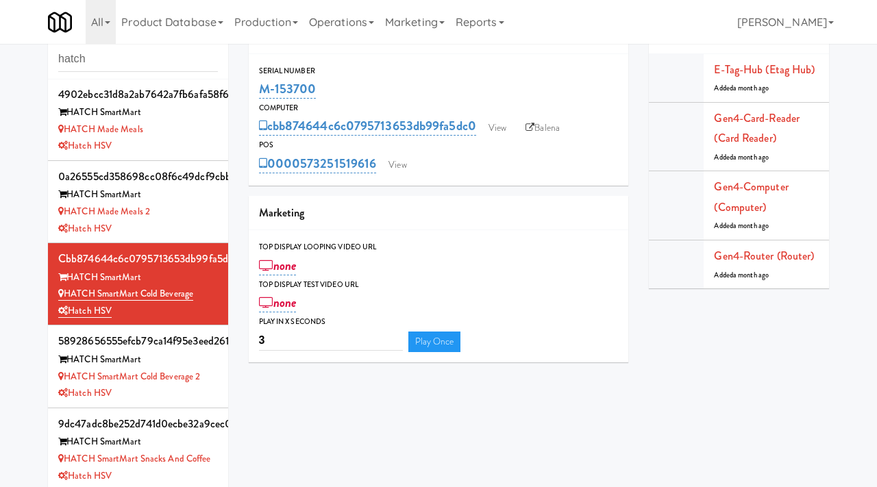
drag, startPoint x: 337, startPoint y: 95, endPoint x: 257, endPoint y: 83, distance: 80.5
click at [257, 83] on div "Serial Number M-153700" at bounding box center [439, 82] width 380 height 37
copy link "M-153700"
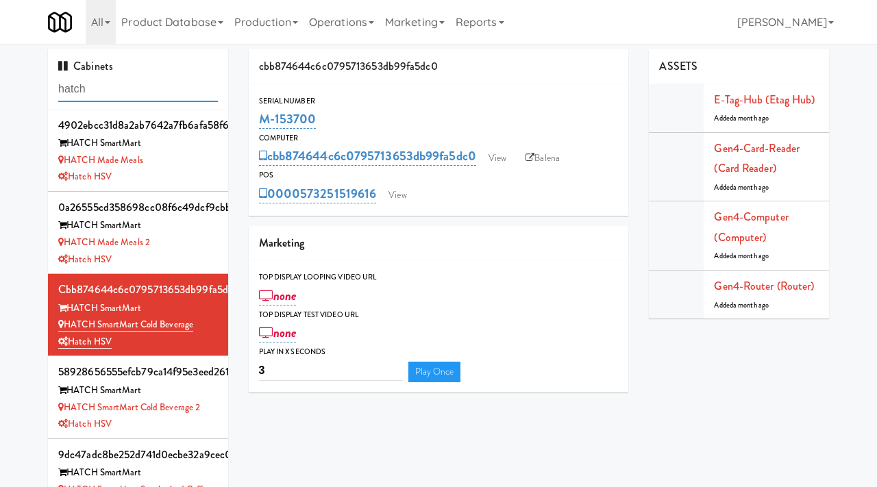
scroll to position [30, 0]
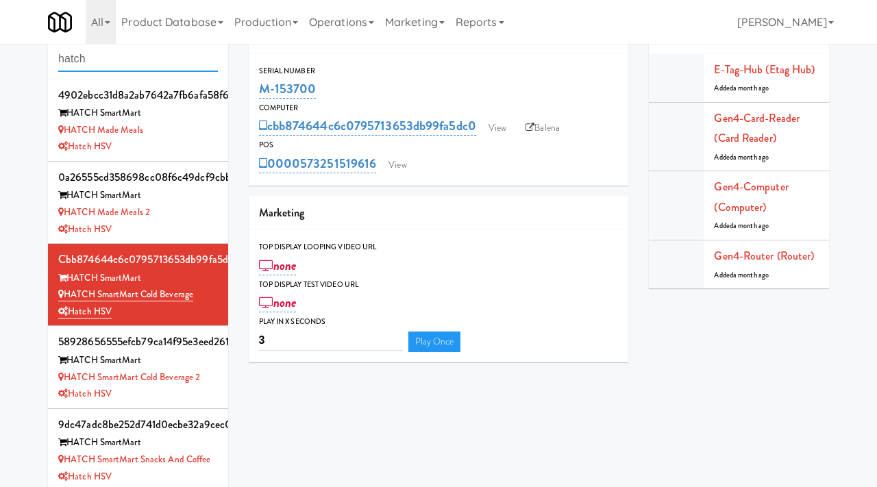
click at [130, 71] on div "Cabinets hatch" at bounding box center [138, 49] width 180 height 60
drag, startPoint x: 119, startPoint y: 64, endPoint x: 32, endPoint y: 49, distance: 88.3
click at [32, 49] on div "Cabinets hatch 4902ebcc31d8a2ab7642a7fb6afa58f6 HATCH SmartMart HATCH Made Meal…" at bounding box center [438, 260] width 877 height 482
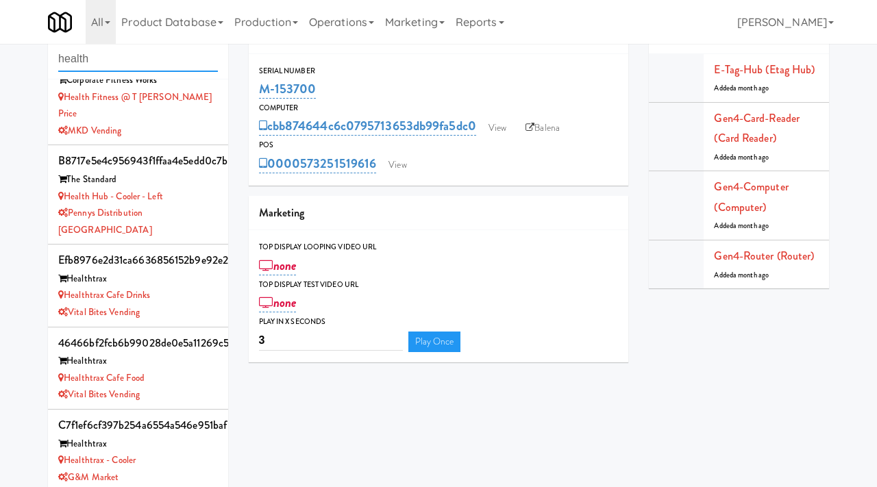
scroll to position [37, 0]
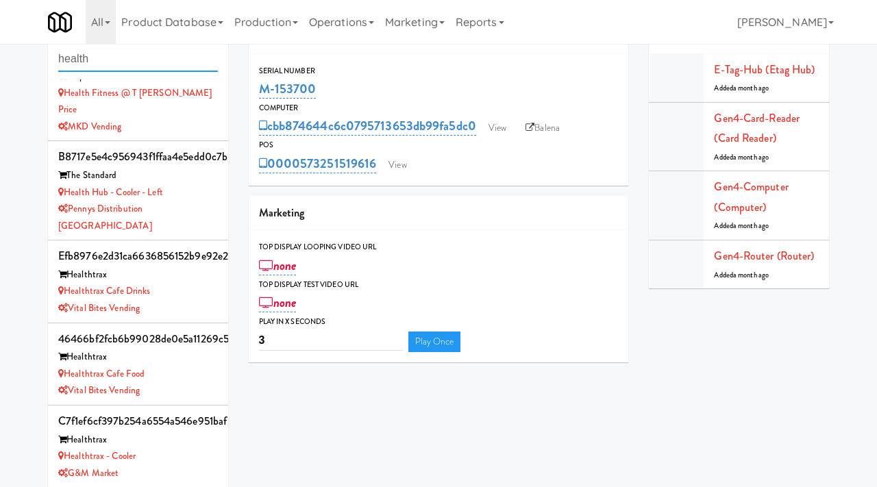
type input "health"
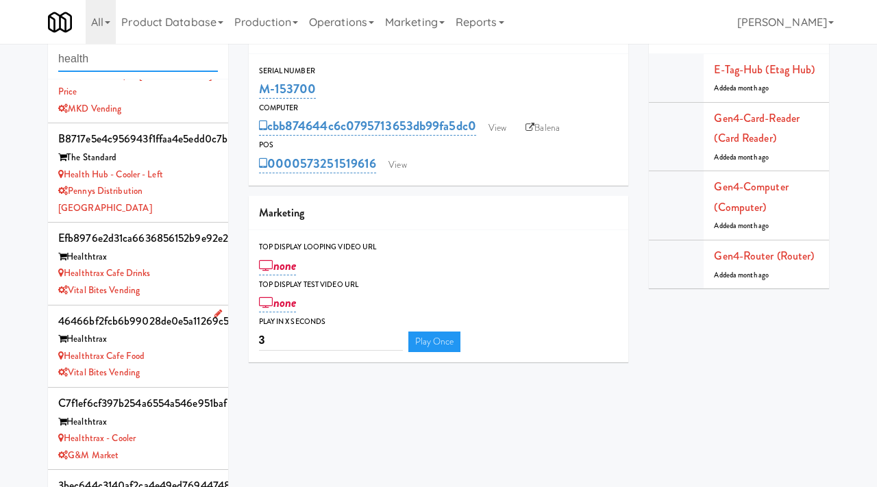
scroll to position [59, 0]
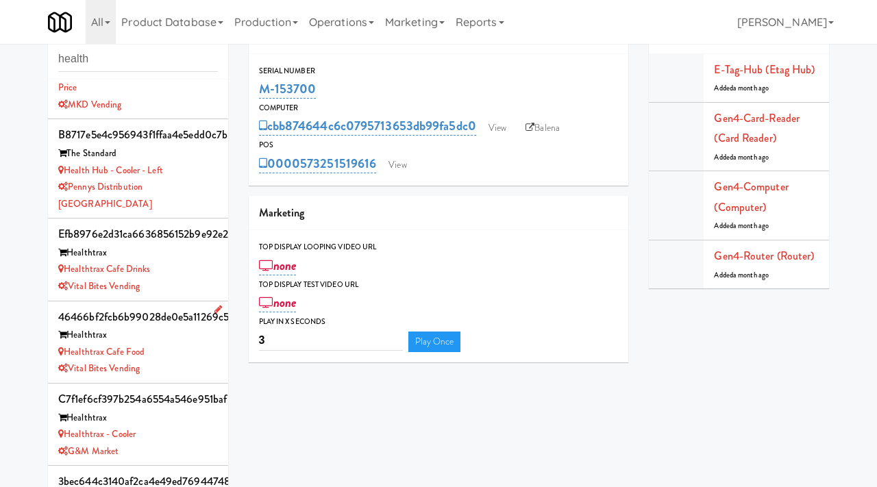
click at [190, 344] on div "Healthtrax Cafe Food" at bounding box center [138, 352] width 160 height 17
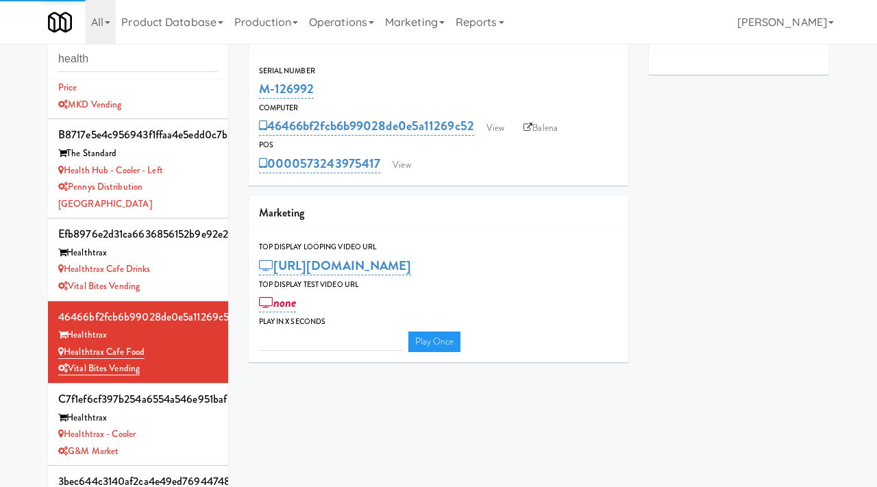
type input "3"
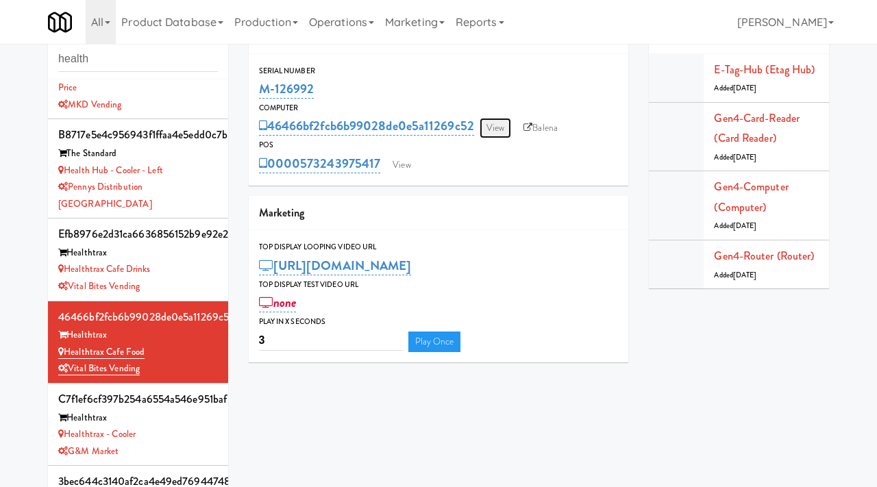
click at [500, 128] on link "View" at bounding box center [496, 128] width 32 height 21
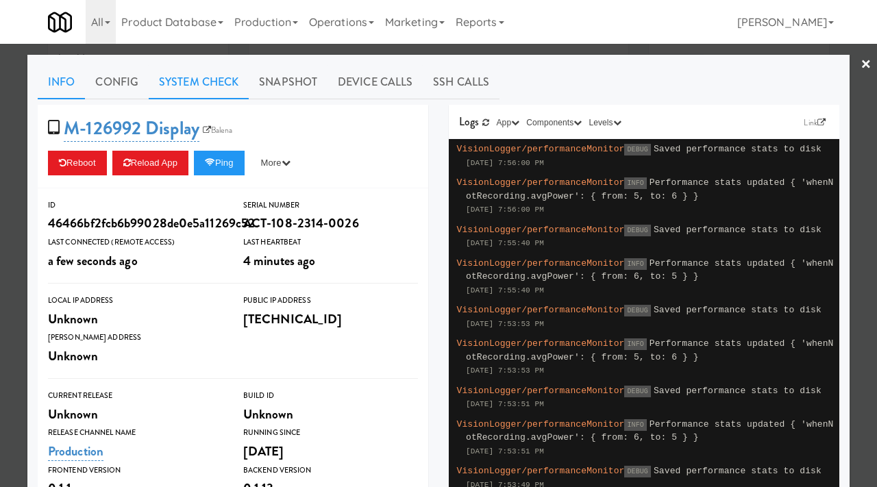
click at [191, 69] on link "System Check" at bounding box center [199, 82] width 100 height 34
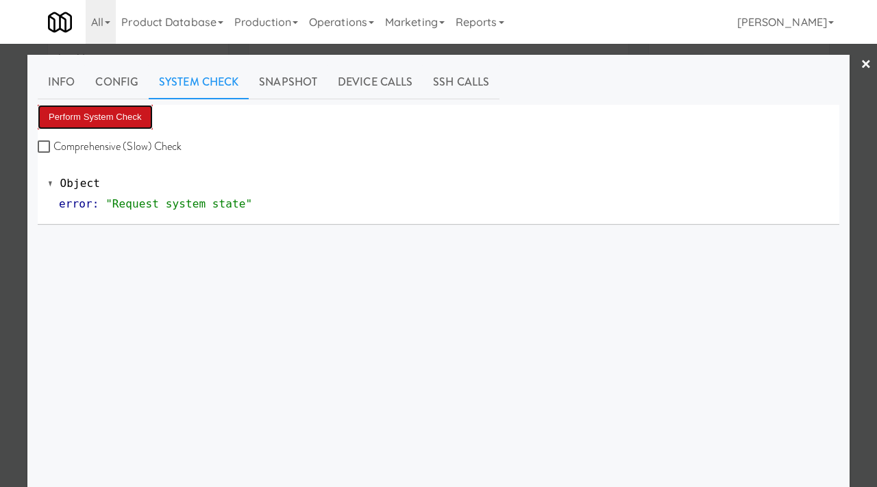
click at [98, 112] on button "Perform System Check" at bounding box center [95, 117] width 115 height 25
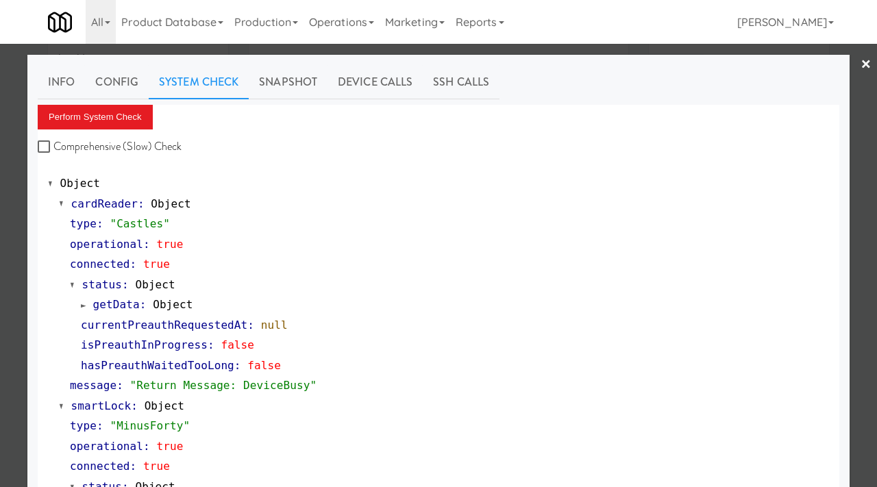
click at [0, 204] on div at bounding box center [438, 243] width 877 height 487
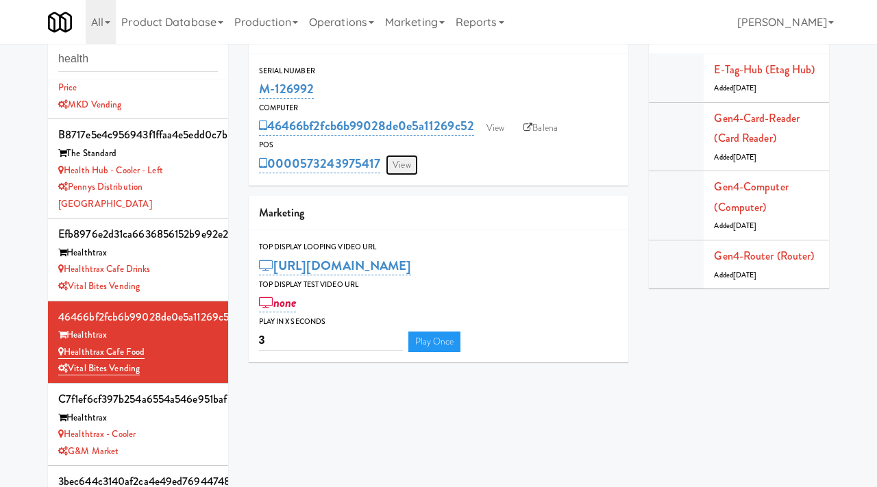
click at [406, 162] on link "View" at bounding box center [402, 165] width 32 height 21
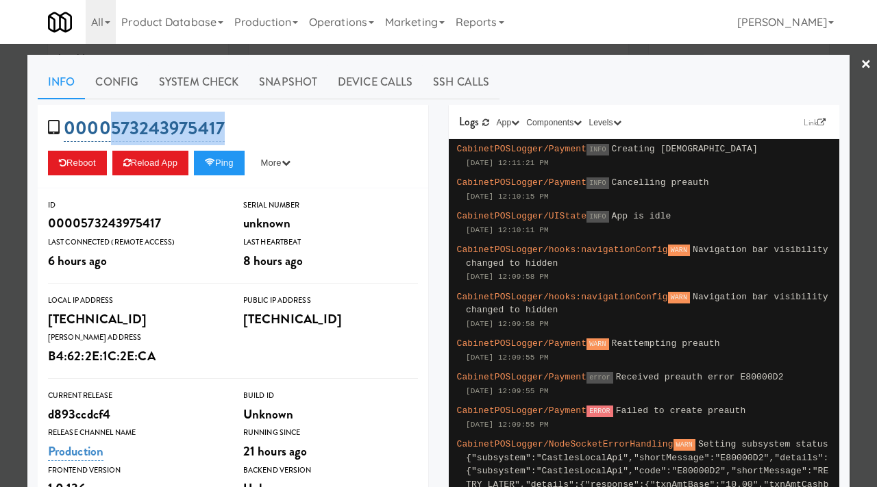
drag, startPoint x: 236, startPoint y: 125, endPoint x: 109, endPoint y: 134, distance: 127.8
click at [109, 134] on div "0000573243975417 Reboot Reload App Ping More Ping Server Restart Server Force R…" at bounding box center [233, 147] width 391 height 84
copy link "573243975417"
click at [293, 168] on button "More" at bounding box center [275, 163] width 51 height 25
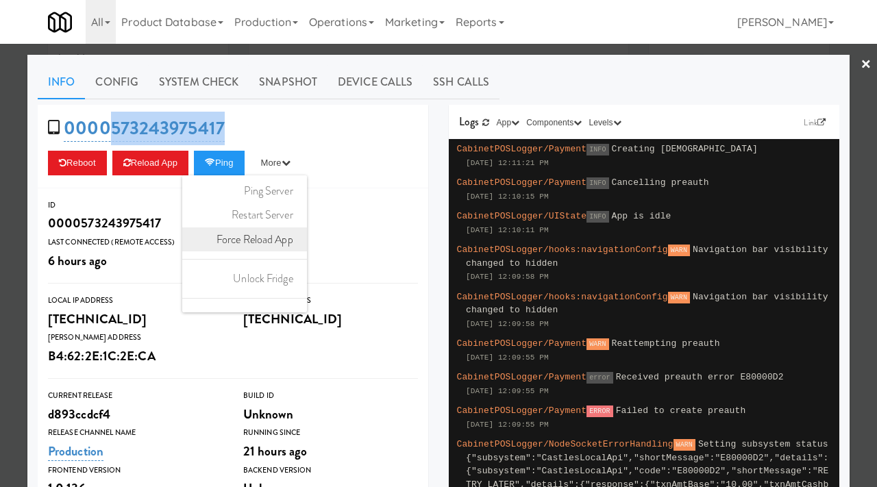
click at [265, 239] on link "Force Reload App" at bounding box center [244, 240] width 125 height 25
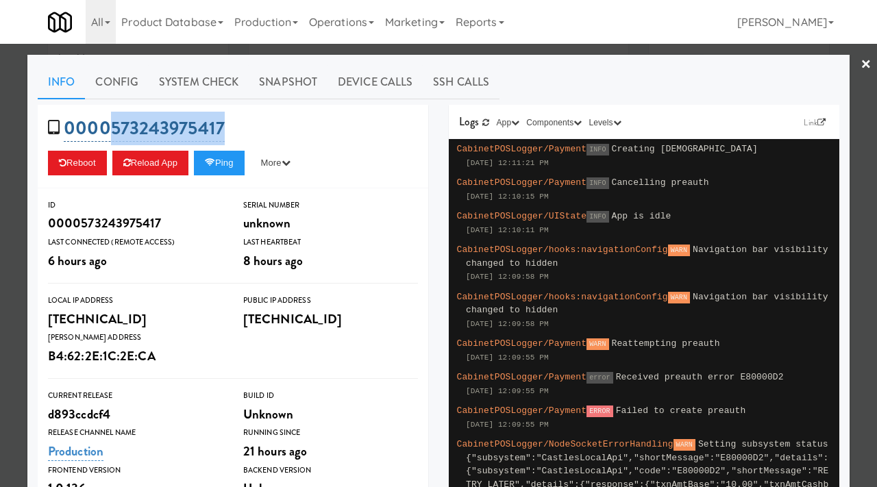
drag, startPoint x: 236, startPoint y: 125, endPoint x: 110, endPoint y: 125, distance: 125.4
click at [110, 125] on div "0000573243975417 Reboot Reload App Ping More Ping Server Restart Server Force R…" at bounding box center [233, 147] width 391 height 84
copy link "573243975417"
click at [238, 167] on button "Ping" at bounding box center [219, 163] width 51 height 25
click at [263, 82] on link "Snapshot" at bounding box center [288, 82] width 79 height 34
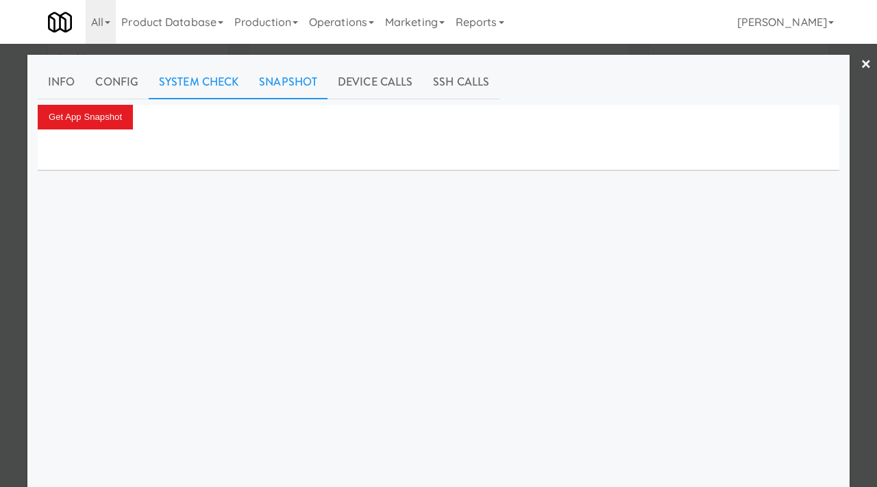
click at [179, 78] on link "System Check" at bounding box center [199, 82] width 100 height 34
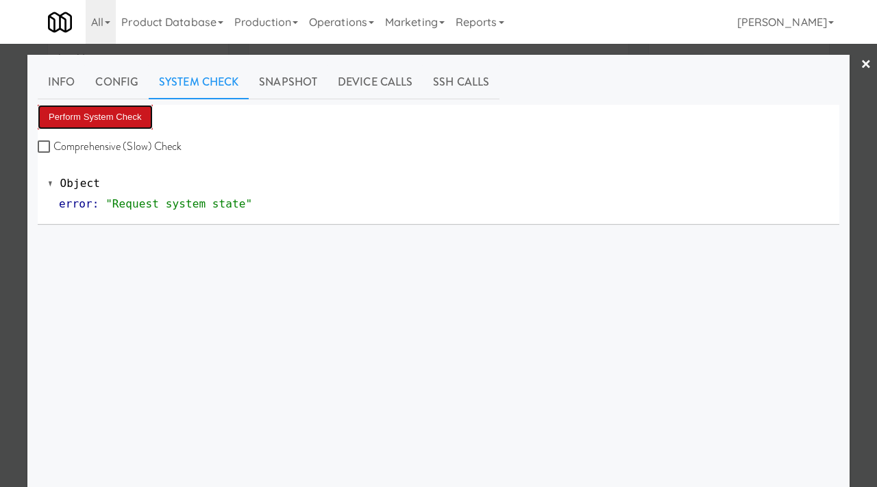
click at [90, 115] on button "Perform System Check" at bounding box center [95, 117] width 115 height 25
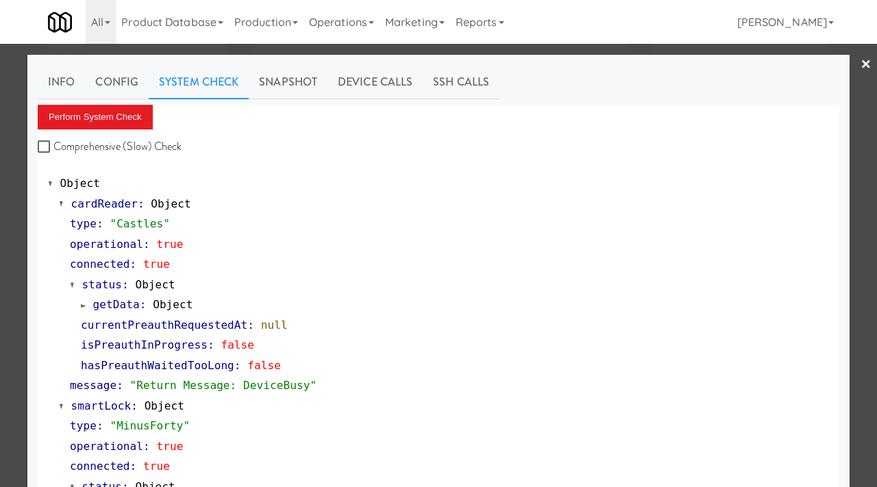
click at [17, 138] on div at bounding box center [438, 243] width 877 height 487
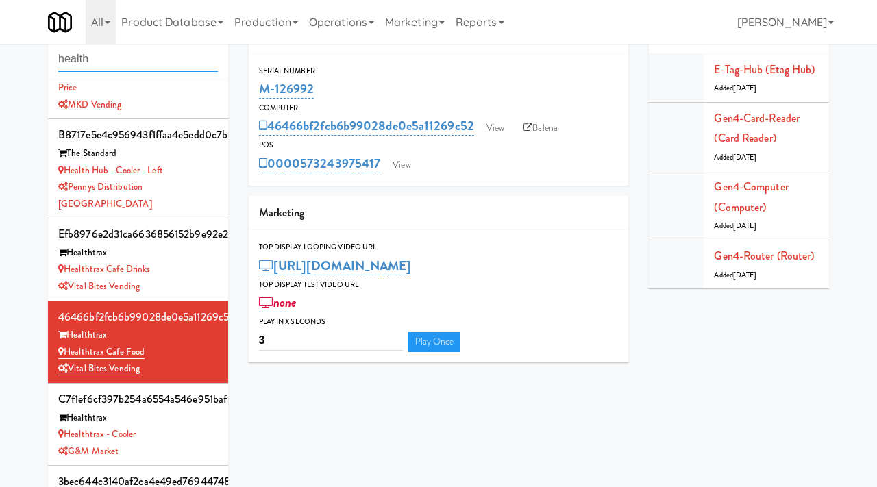
drag, startPoint x: 122, startPoint y: 62, endPoint x: 16, endPoint y: 56, distance: 106.4
click at [16, 56] on div "Cabinets health dcccc221e706028f2f94cd9044634673 Corporate Fitness Works Health…" at bounding box center [438, 260] width 877 height 482
type input "muse"
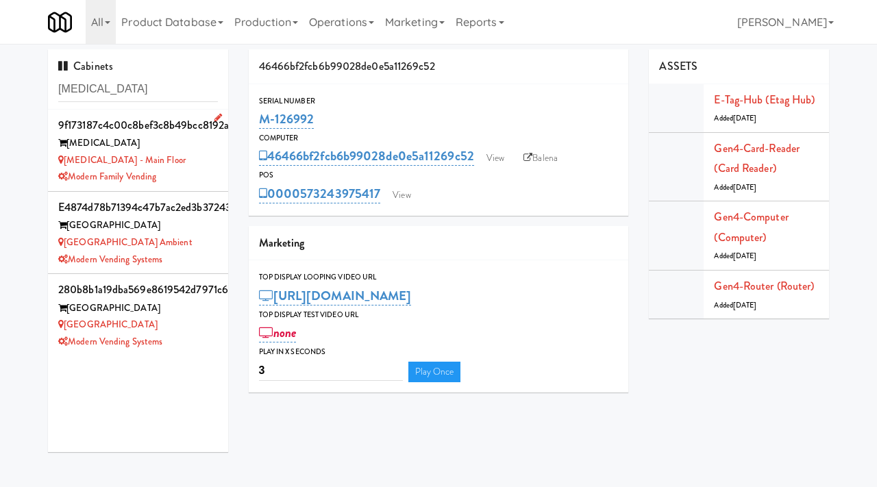
click at [199, 169] on div "Modern Family Vending" at bounding box center [138, 177] width 160 height 17
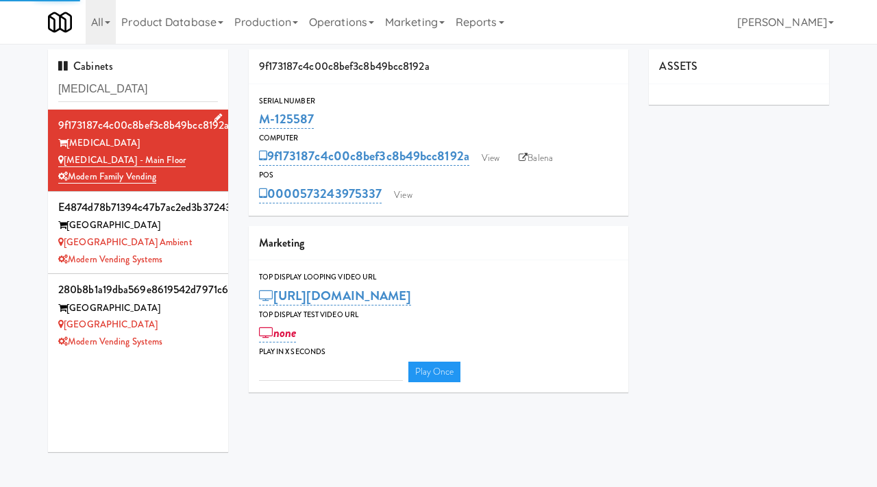
type input "3"
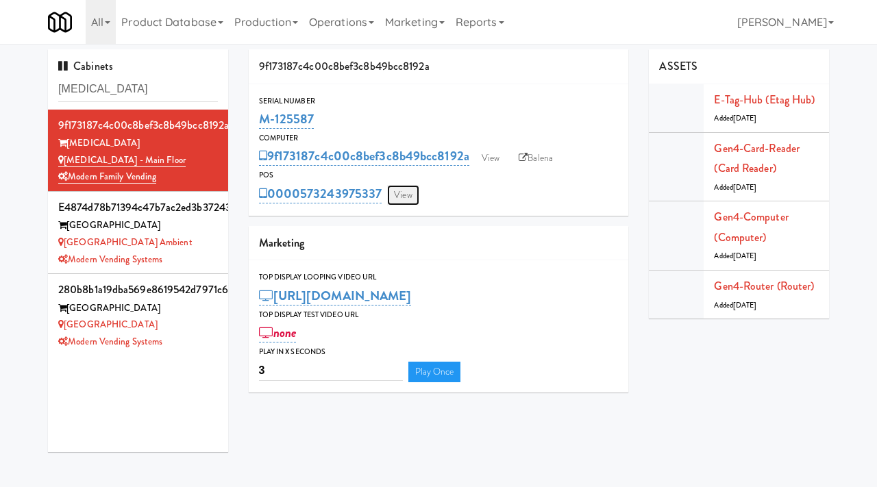
click at [406, 192] on link "View" at bounding box center [403, 195] width 32 height 21
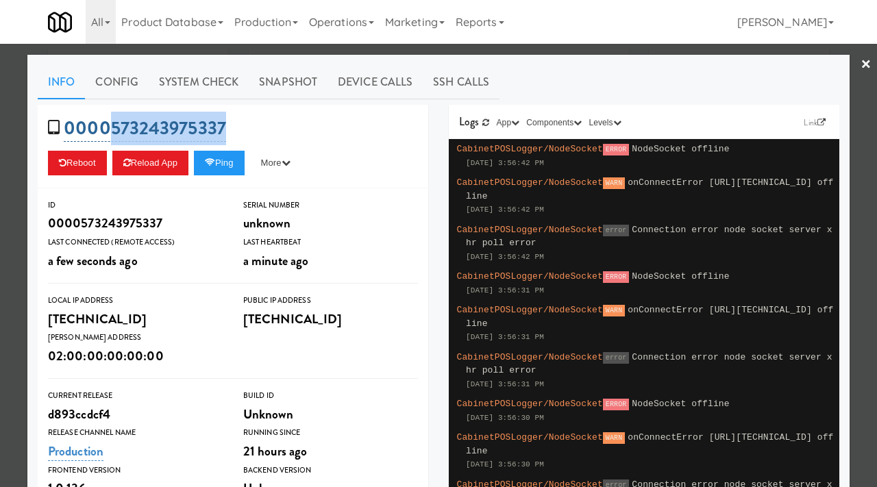
drag, startPoint x: 236, startPoint y: 122, endPoint x: 113, endPoint y: 127, distance: 123.5
click at [113, 127] on div "0000573243975337 Reboot Reload App Ping More Ping Server Restart Server Force R…" at bounding box center [233, 147] width 391 height 84
copy link "573243975337"
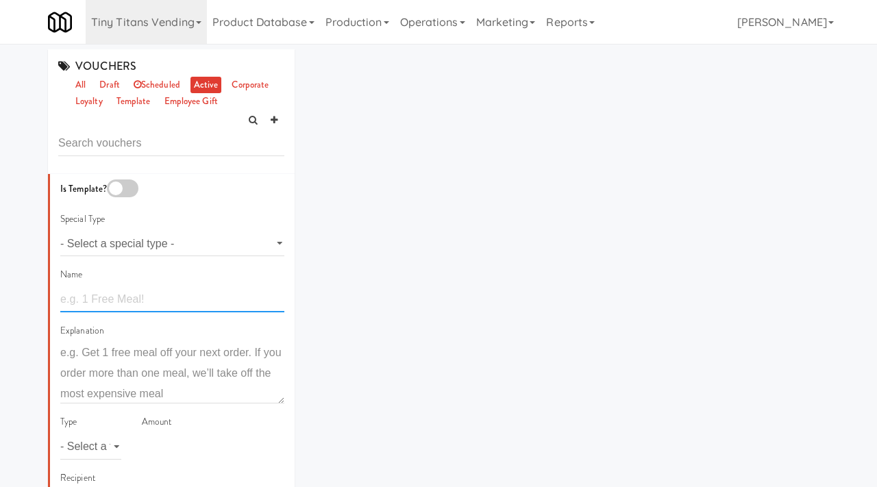
click at [91, 302] on input "text" at bounding box center [172, 299] width 224 height 25
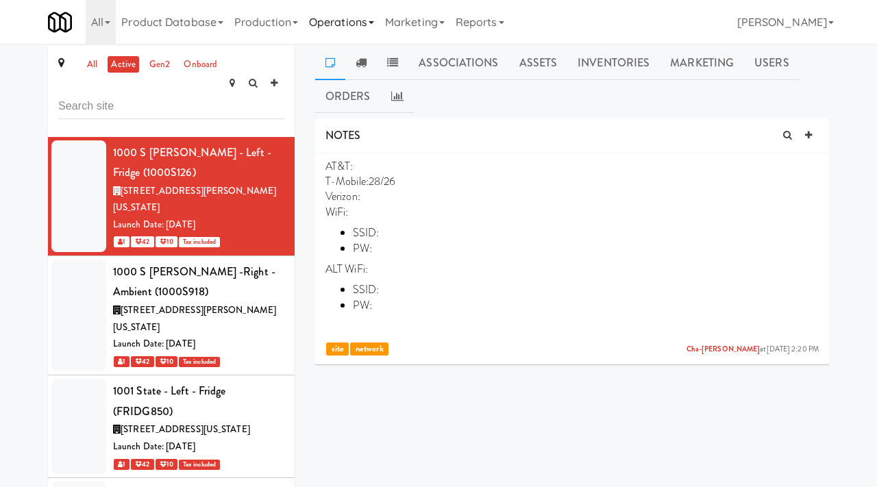
scroll to position [79387, 0]
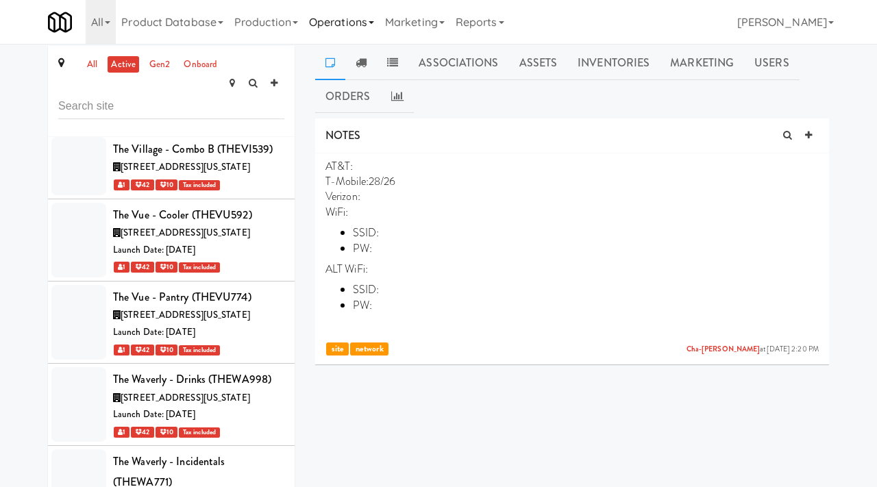
click at [358, 18] on link "Operations" at bounding box center [342, 22] width 76 height 44
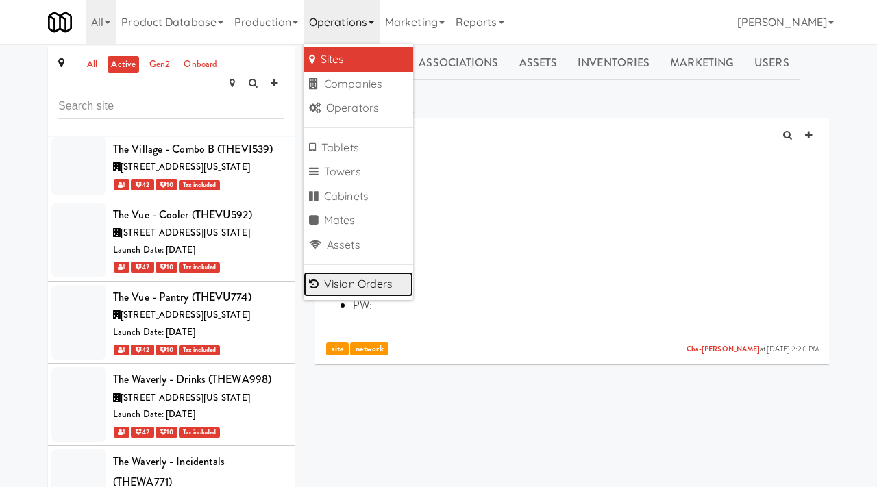
click at [350, 284] on link "Vision Orders" at bounding box center [359, 284] width 110 height 25
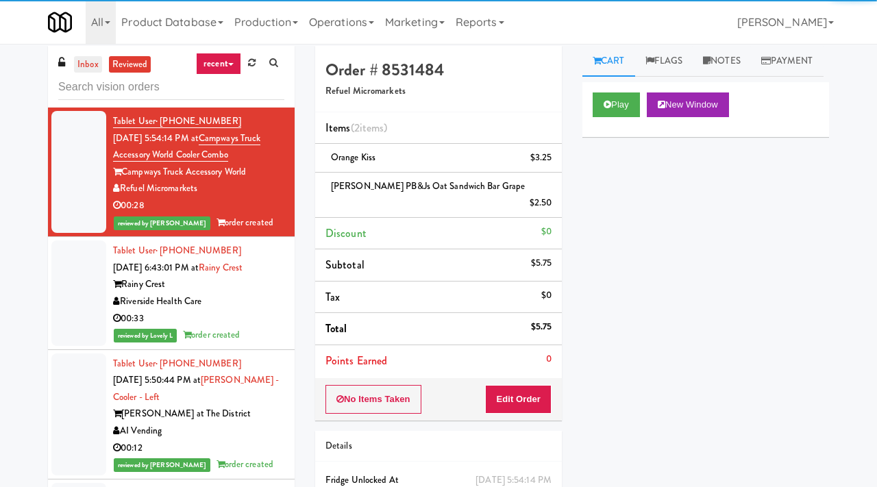
click at [95, 66] on link "inbox" at bounding box center [88, 64] width 28 height 17
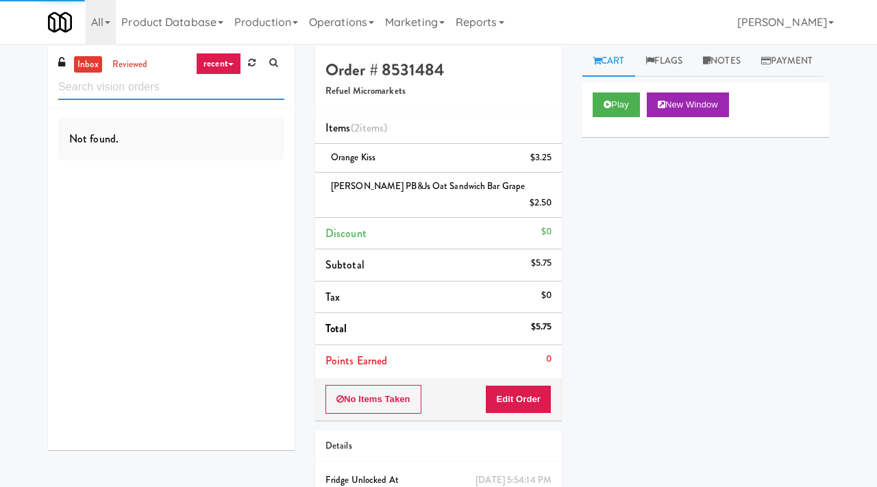
click at [104, 87] on input "text" at bounding box center [171, 87] width 226 height 25
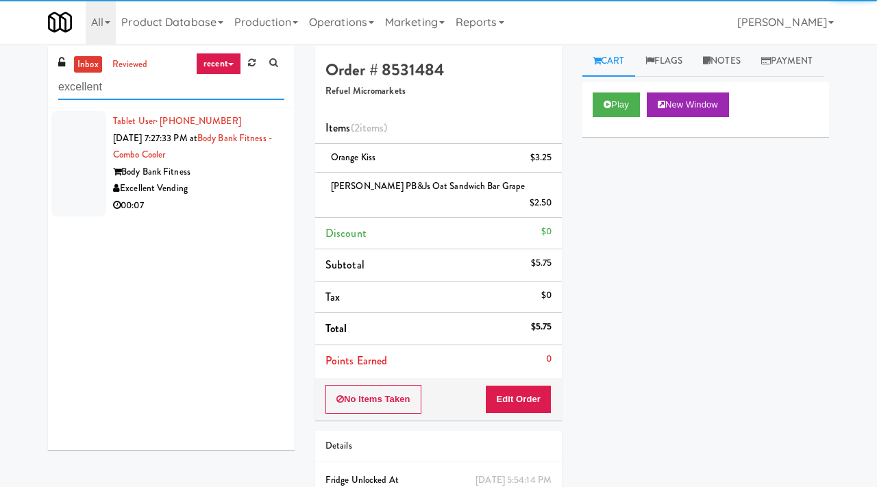
type input "excellent"
click at [244, 188] on div "Excellent Vending" at bounding box center [198, 188] width 171 height 17
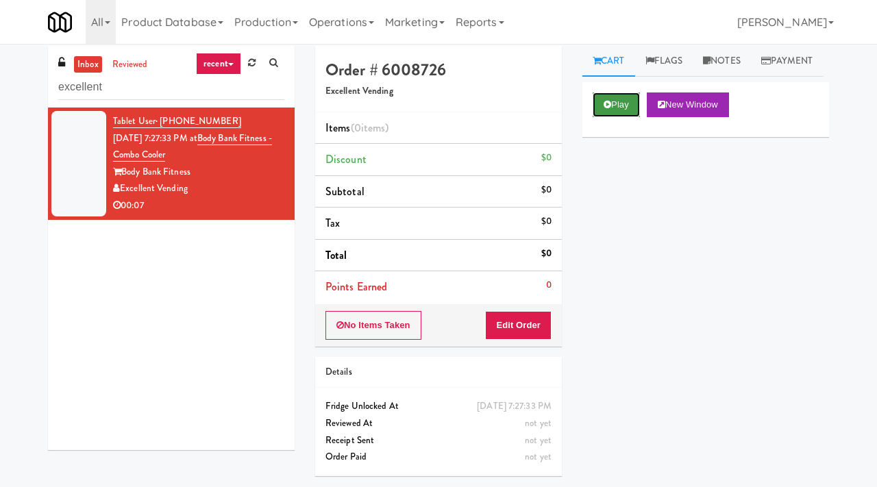
click at [609, 117] on button "Play" at bounding box center [616, 105] width 47 height 25
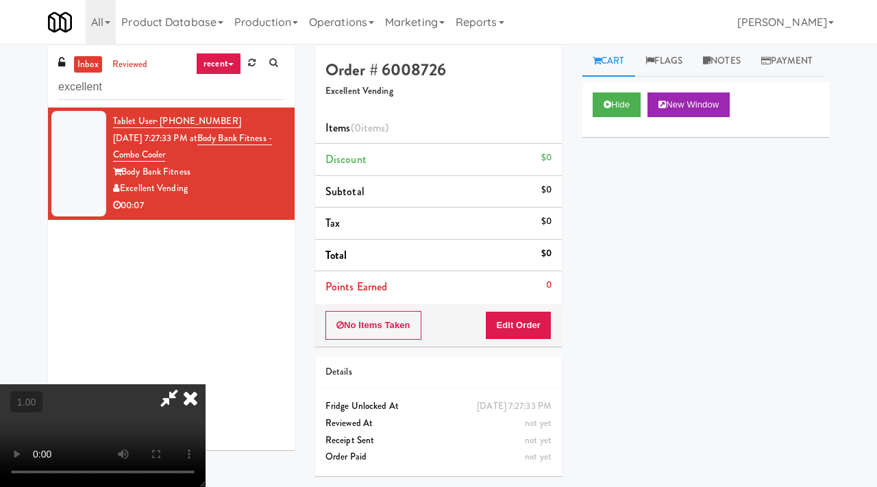
click at [206, 385] on video at bounding box center [103, 436] width 206 height 103
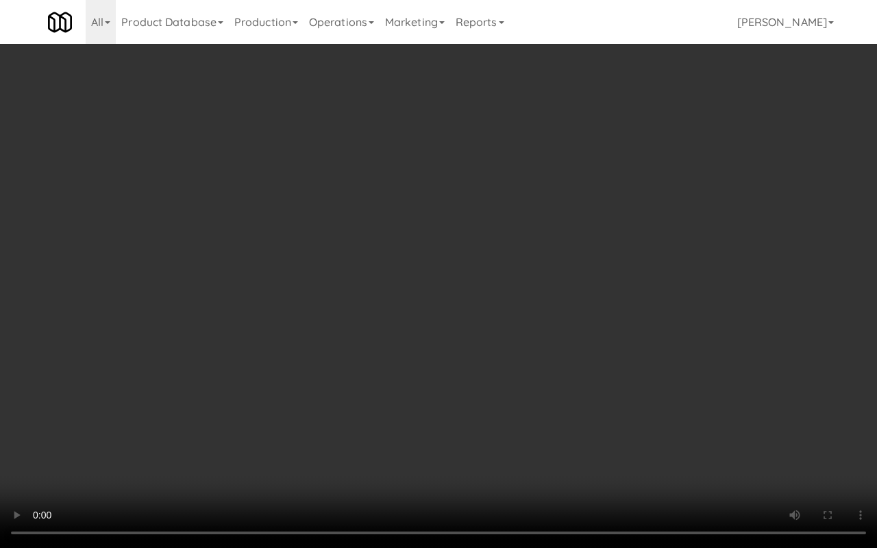
click at [498, 325] on video at bounding box center [438, 274] width 877 height 548
click at [583, 211] on video at bounding box center [438, 274] width 877 height 548
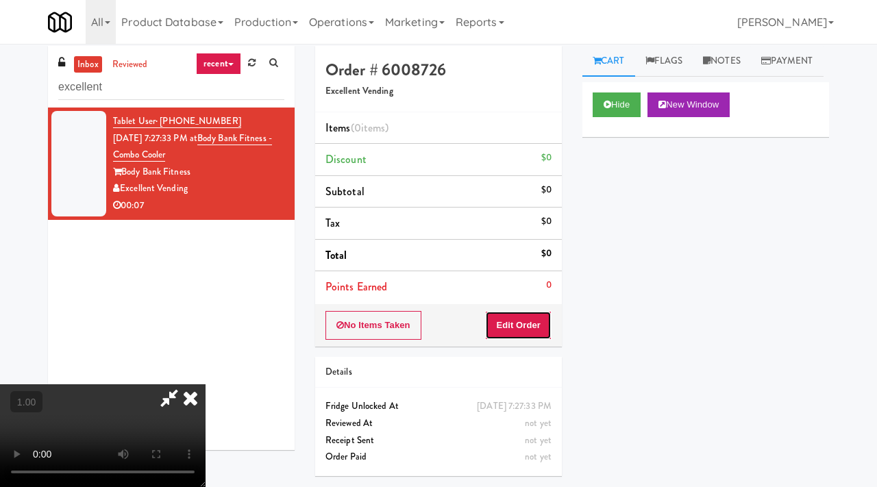
click at [542, 320] on button "Edit Order" at bounding box center [518, 325] width 66 height 29
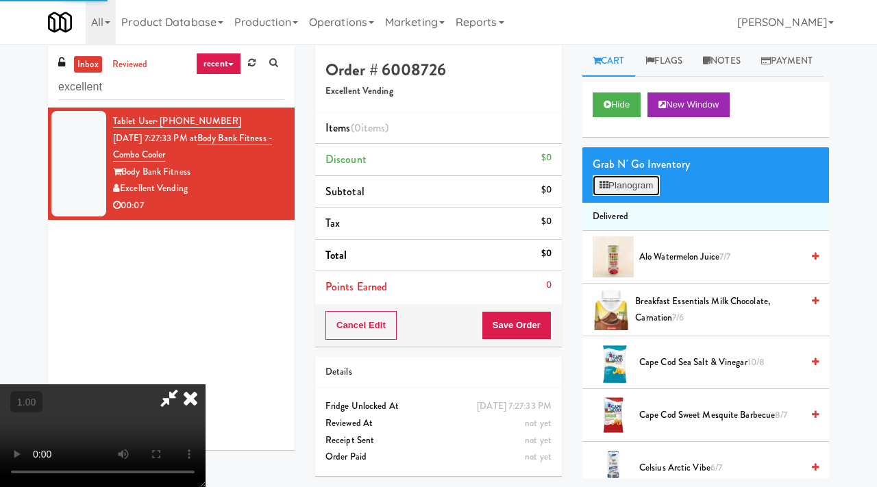
click at [641, 196] on button "Planogram" at bounding box center [626, 185] width 67 height 21
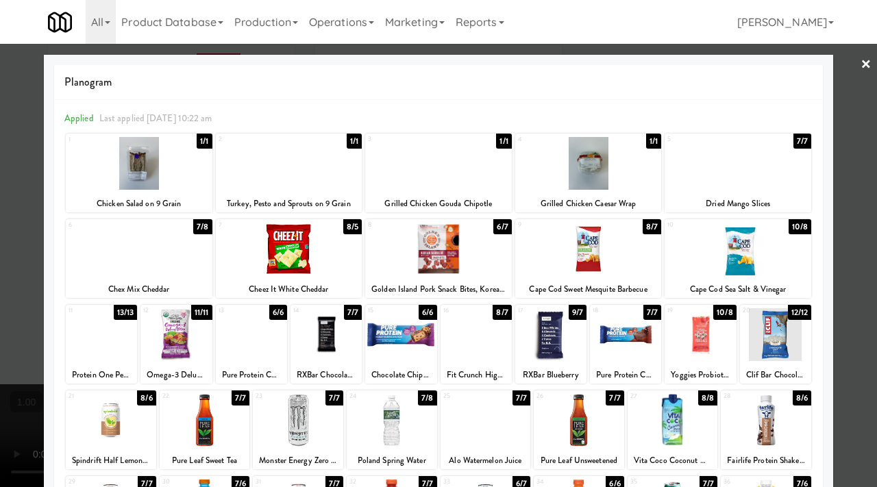
click at [621, 184] on div at bounding box center [588, 163] width 147 height 53
click at [870, 64] on link "×" at bounding box center [866, 65] width 11 height 42
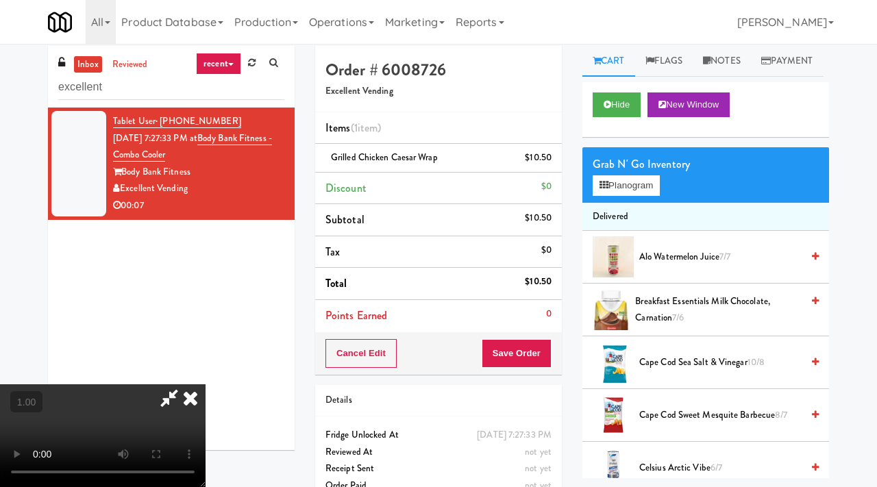
click at [206, 385] on icon at bounding box center [190, 398] width 30 height 27
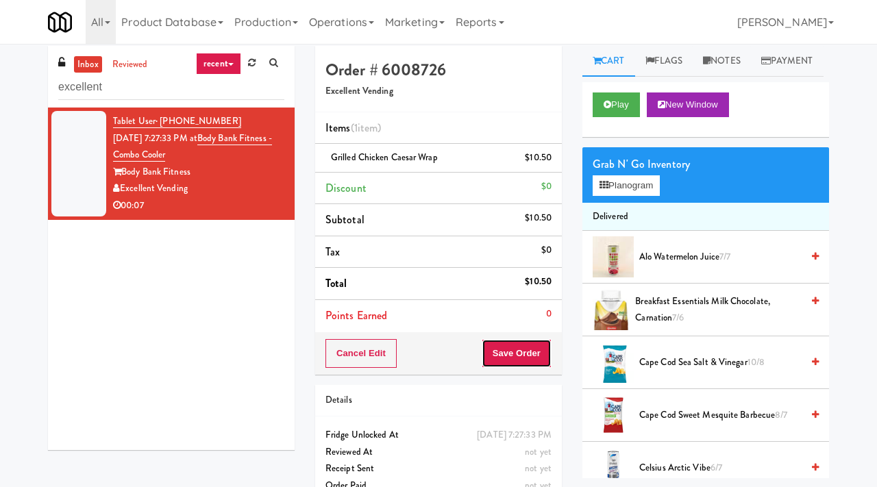
click at [517, 350] on button "Save Order" at bounding box center [517, 353] width 70 height 29
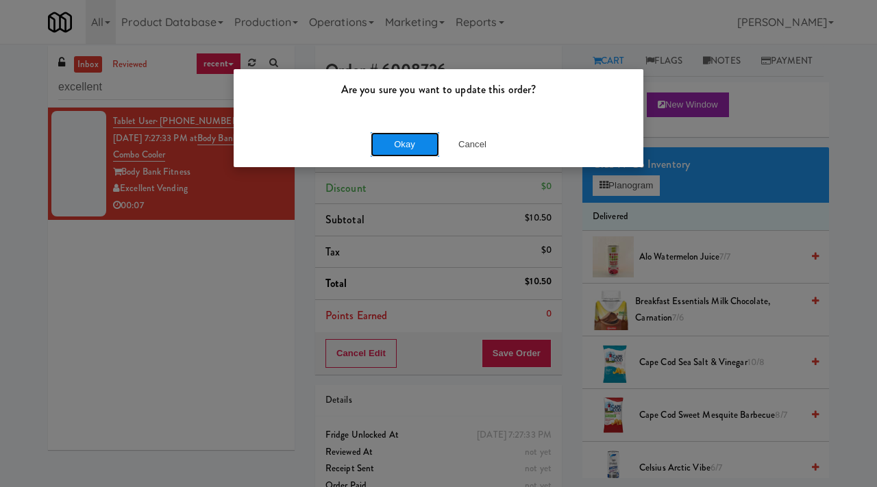
click at [406, 142] on button "Okay" at bounding box center [405, 144] width 69 height 25
